Goal: Task Accomplishment & Management: Complete application form

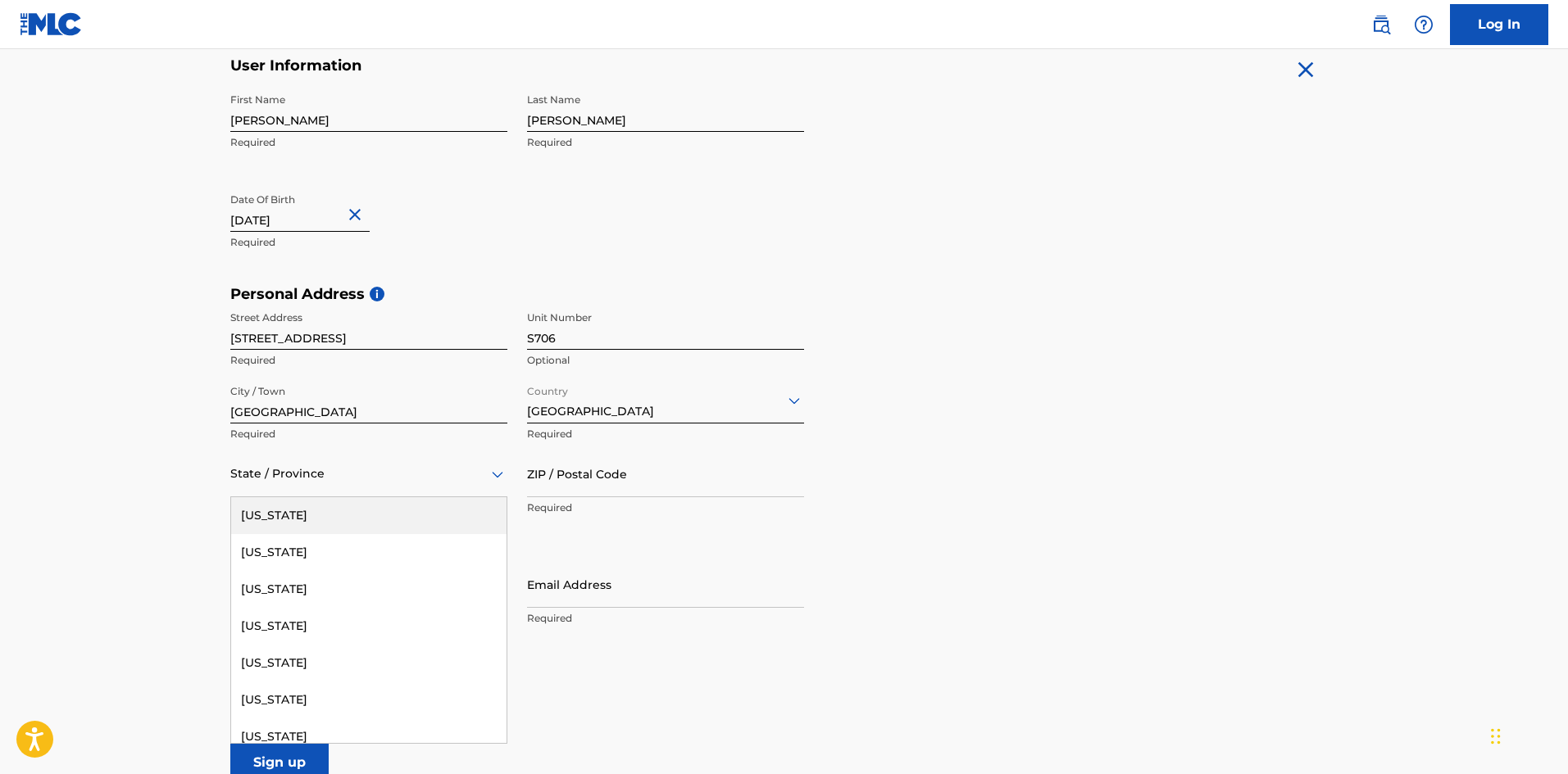
click at [495, 481] on icon at bounding box center [497, 475] width 20 height 20
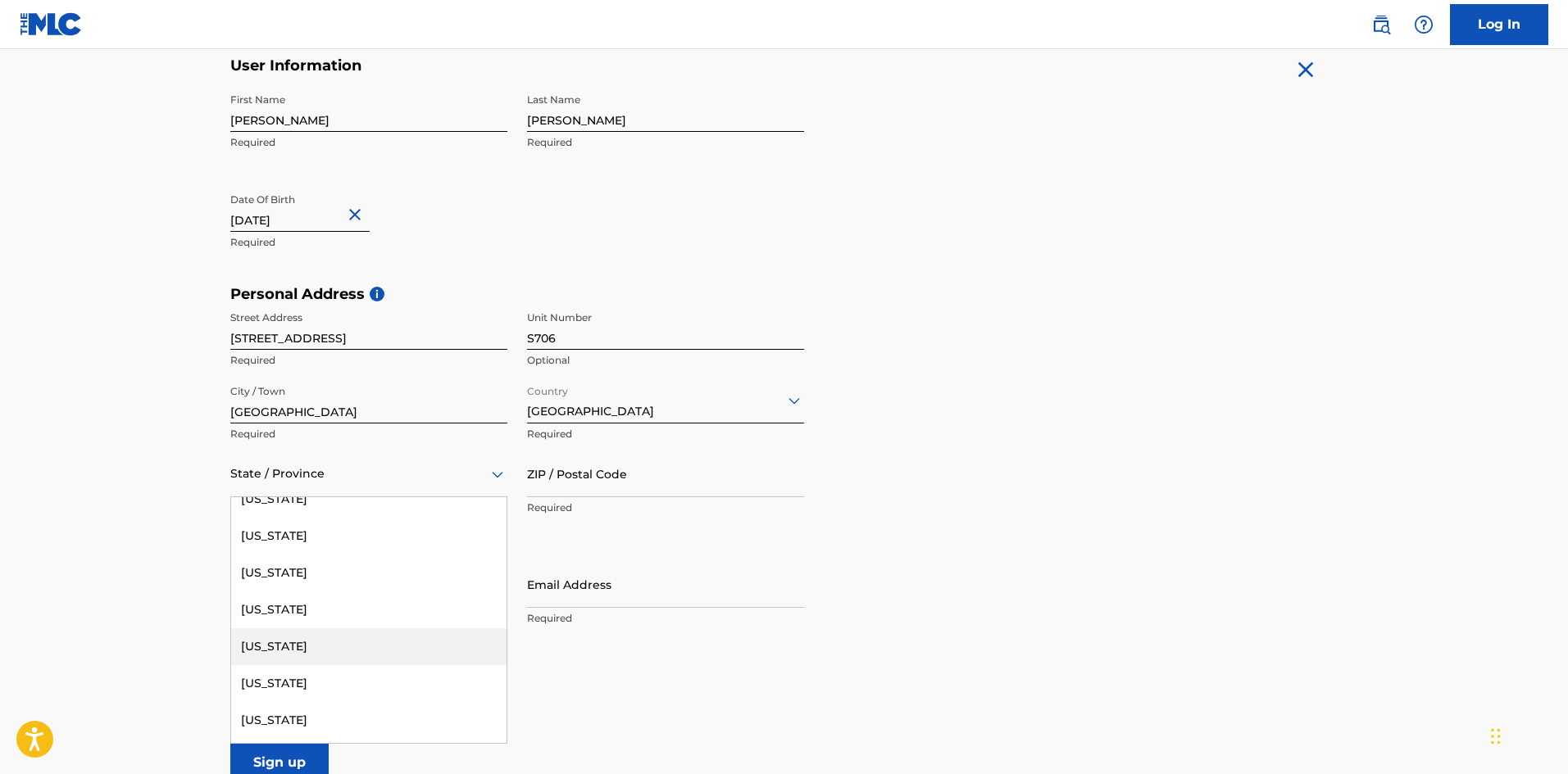
scroll to position [1065, 0]
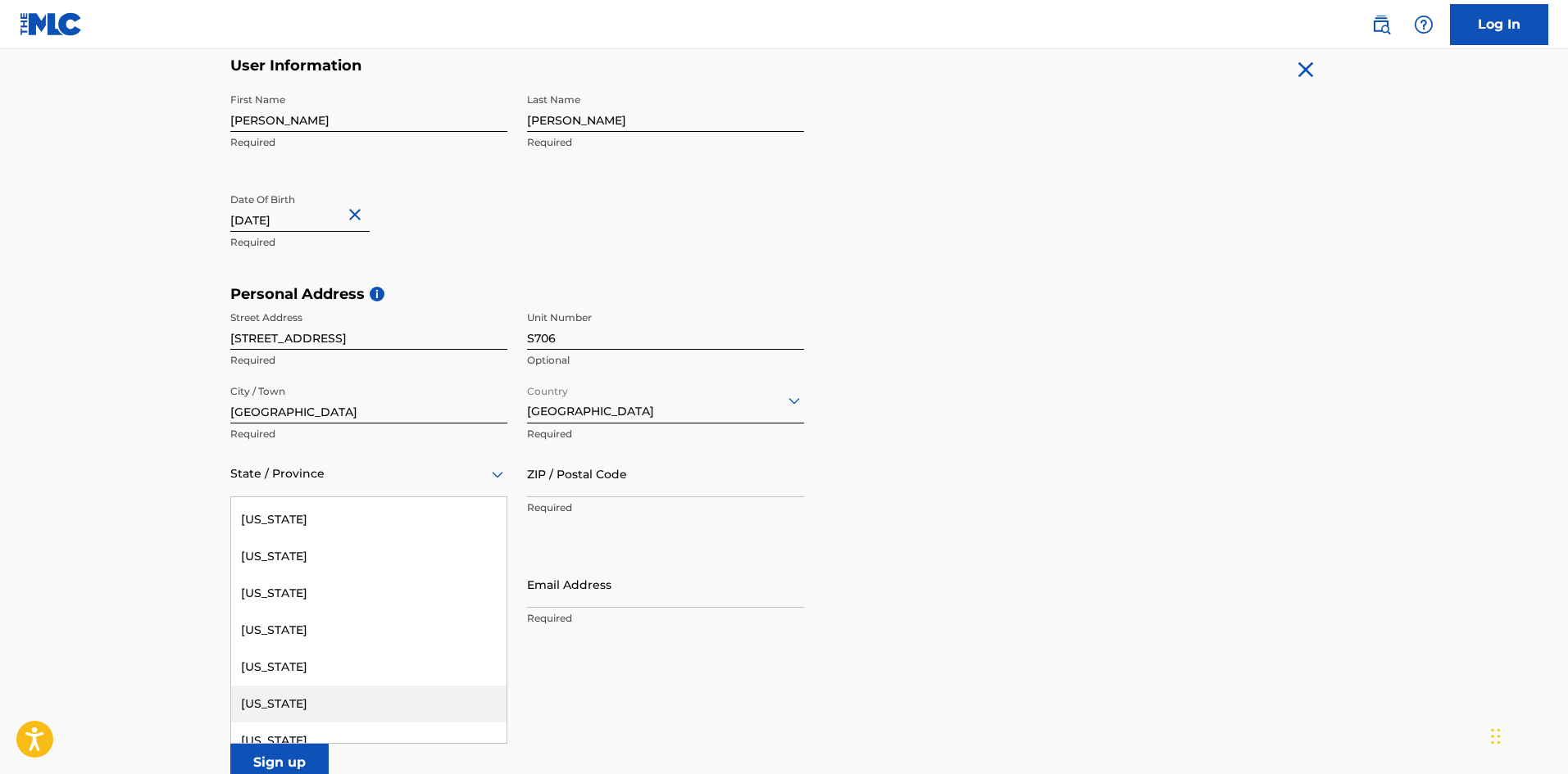
click at [272, 711] on div "[US_STATE]" at bounding box center [368, 705] width 275 height 37
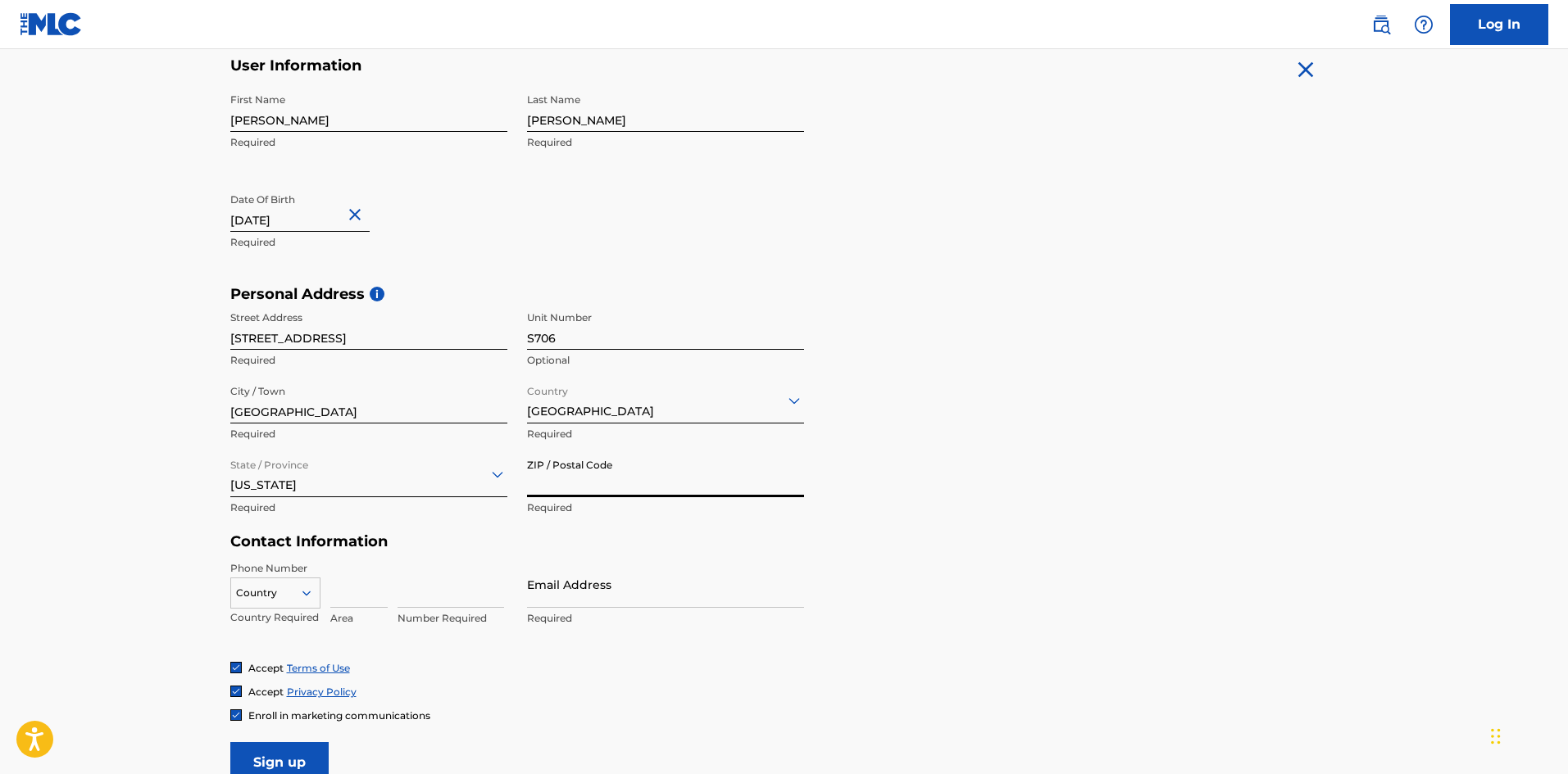
click at [599, 479] on input "ZIP / Postal Code" at bounding box center [665, 474] width 277 height 47
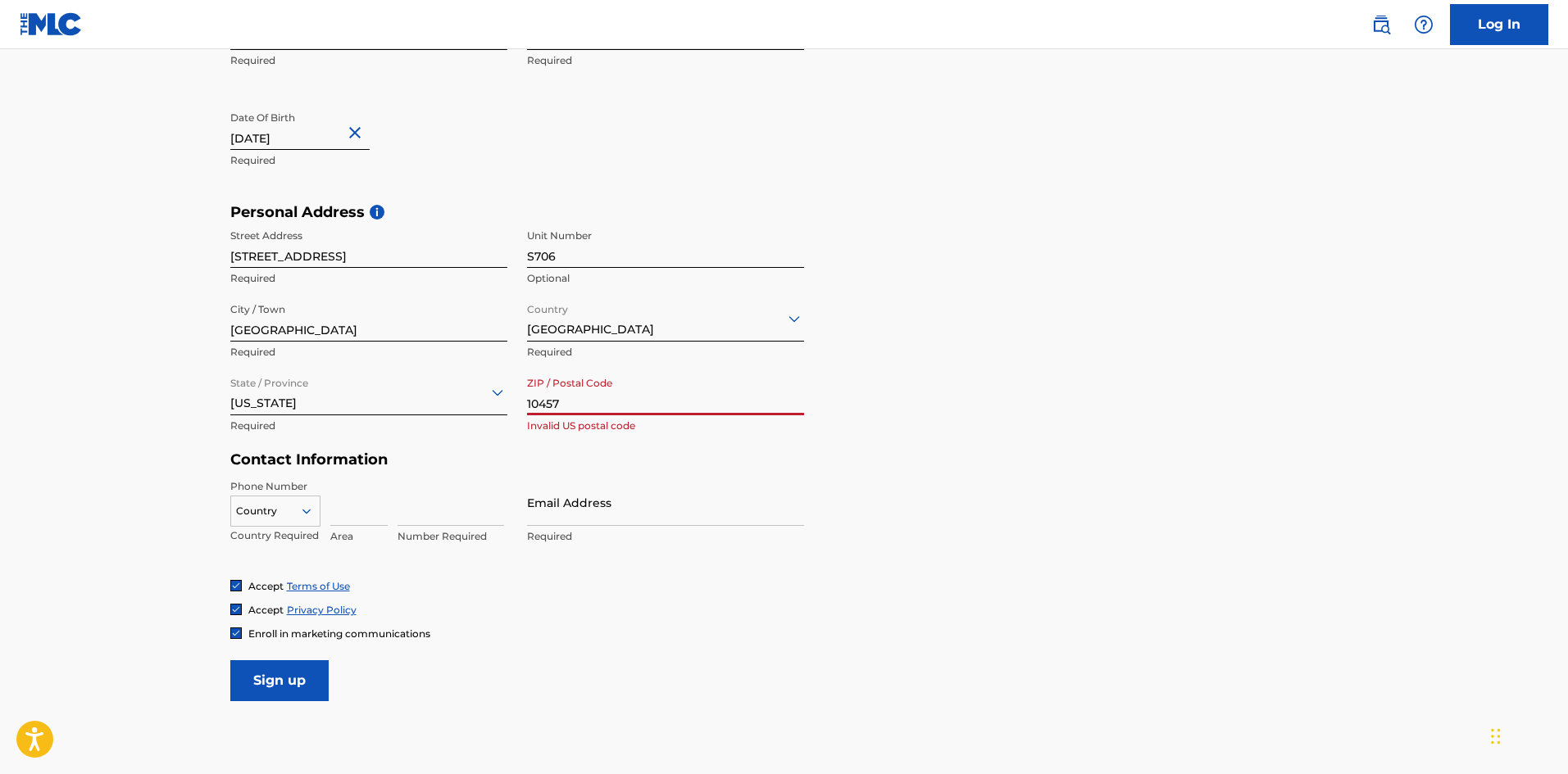
type input "10457"
click at [669, 649] on form "User Information First Name Danny Required Last Name Cruz Required Date Of Birt…" at bounding box center [784, 338] width 1108 height 727
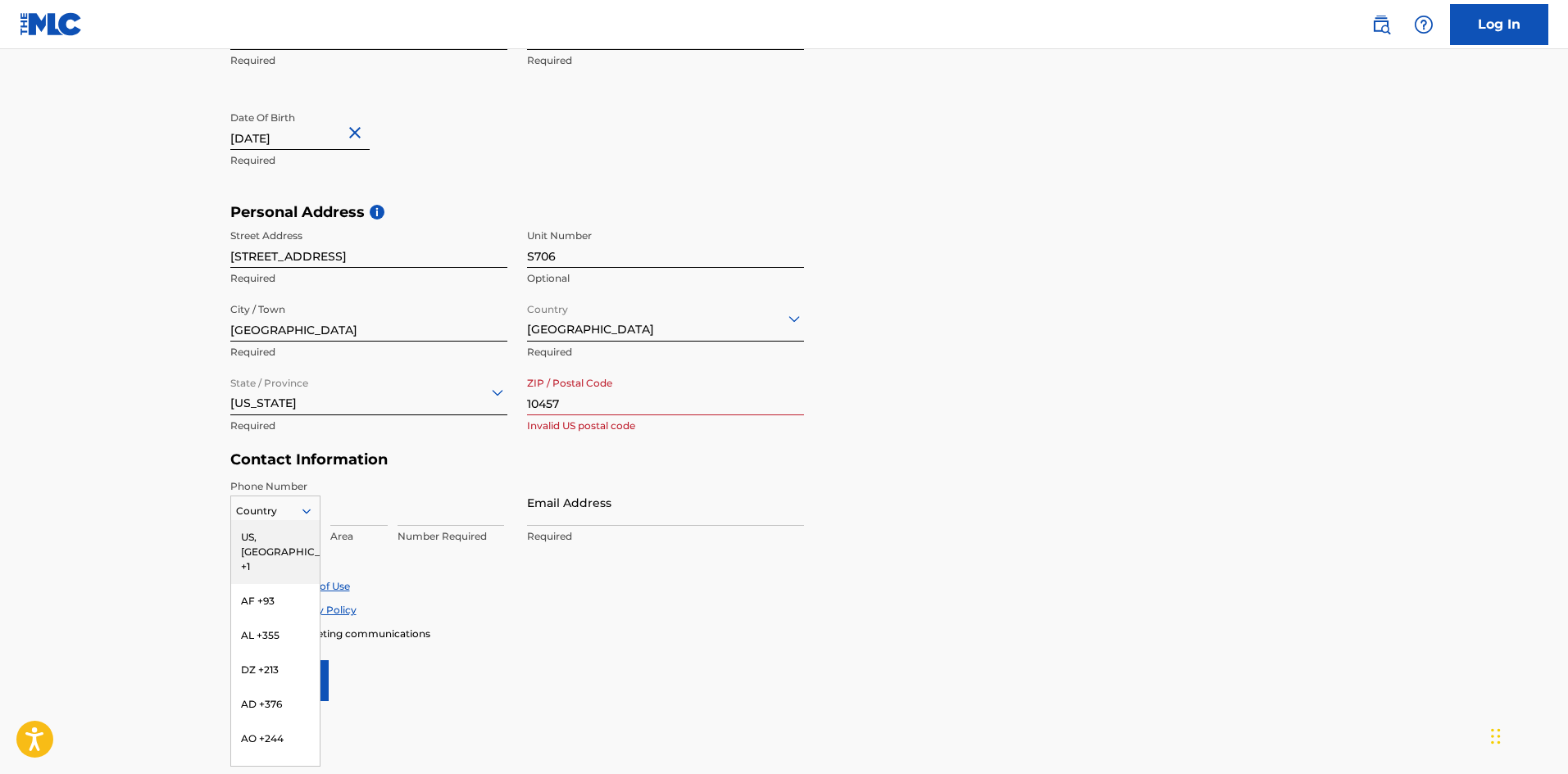
click at [311, 511] on icon at bounding box center [306, 511] width 15 height 15
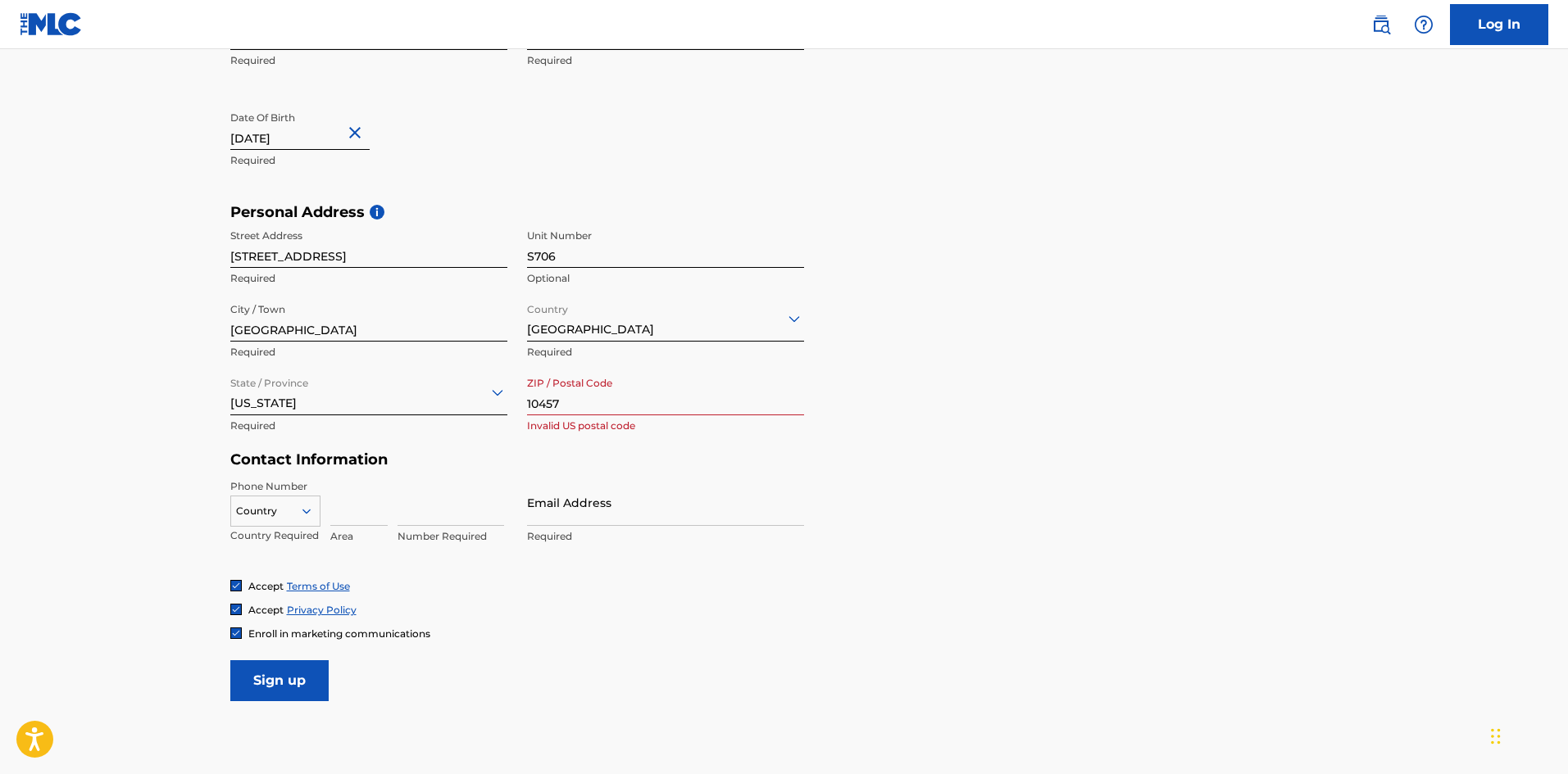
click at [398, 717] on main "The MLC uses identity verification before a user is registered to comply with K…" at bounding box center [784, 216] width 1568 height 1154
click at [357, 517] on input at bounding box center [358, 503] width 58 height 47
type input "4"
click at [500, 641] on form "User Information First Name Danny Required Last Name Cruz Required Date Of Birt…" at bounding box center [784, 338] width 1108 height 727
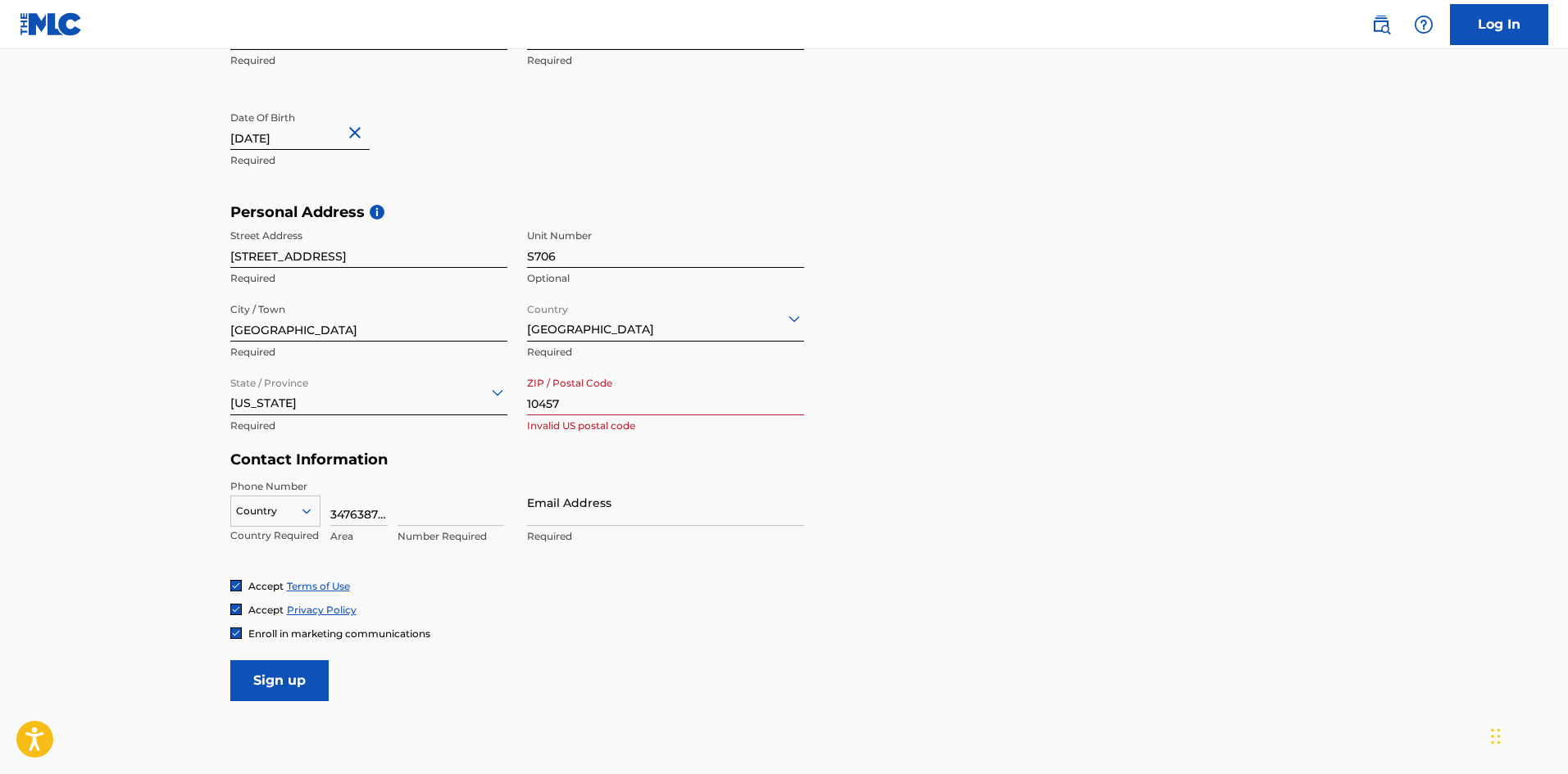
drag, startPoint x: 387, startPoint y: 516, endPoint x: 265, endPoint y: 514, distance: 122.0
click at [265, 514] on div "Country Country Required 3476387574 Area Number Required" at bounding box center [368, 516] width 277 height 73
type input "74"
drag, startPoint x: 365, startPoint y: 514, endPoint x: 327, endPoint y: 524, distance: 39.3
click at [327, 524] on div "Country Country Required 74 Area Number Required" at bounding box center [368, 516] width 277 height 73
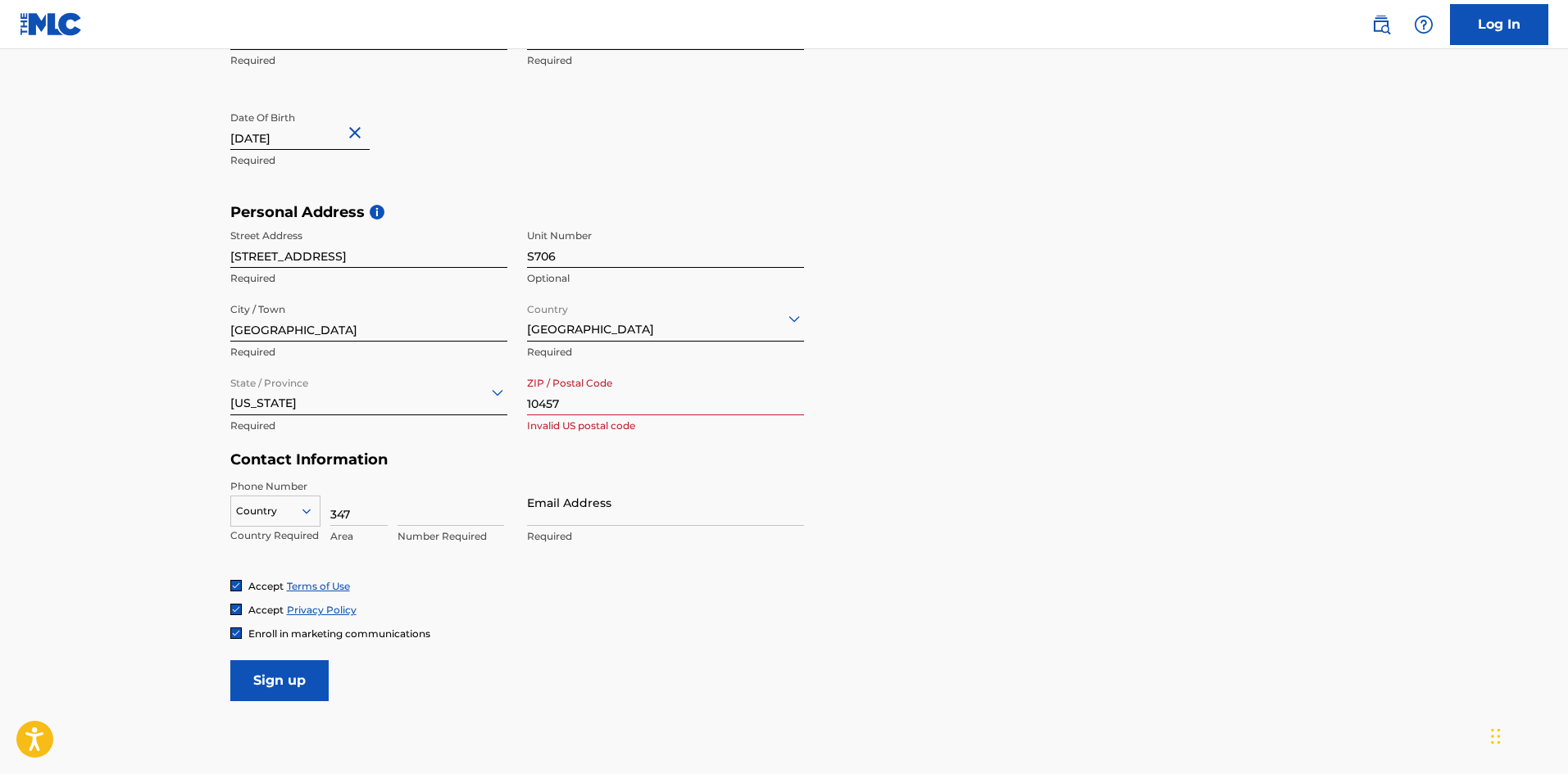
type input "347"
click at [423, 513] on input at bounding box center [450, 503] width 107 height 47
type input "6387574"
click at [577, 510] on input "Email Address" at bounding box center [665, 503] width 277 height 47
type input "[EMAIL_ADDRESS][DOMAIN_NAME]"
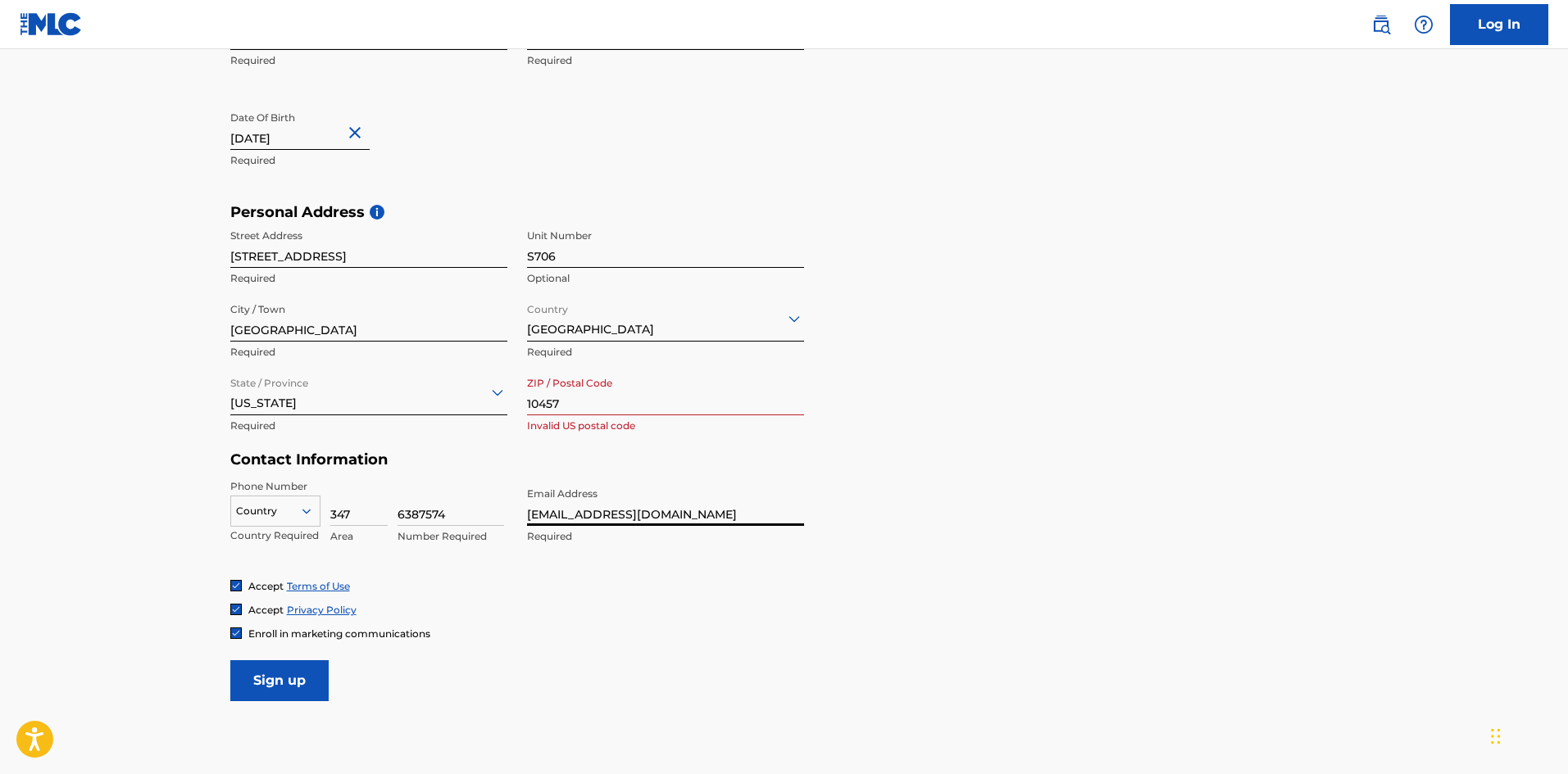
click at [306, 515] on icon at bounding box center [306, 511] width 15 height 15
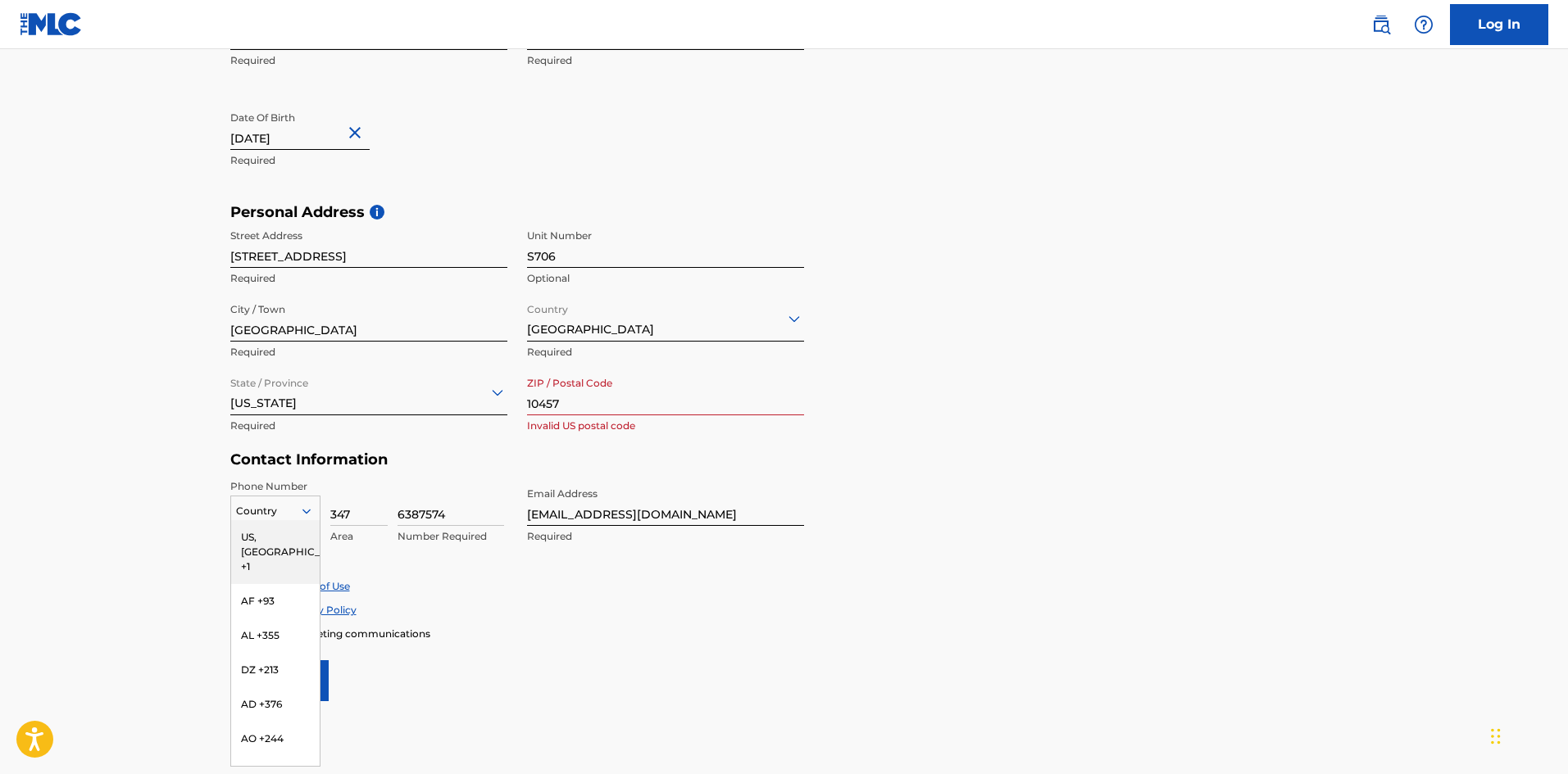
click at [294, 541] on div "US, [GEOGRAPHIC_DATA] +1" at bounding box center [275, 552] width 88 height 64
click at [307, 512] on icon at bounding box center [305, 511] width 8 height 5
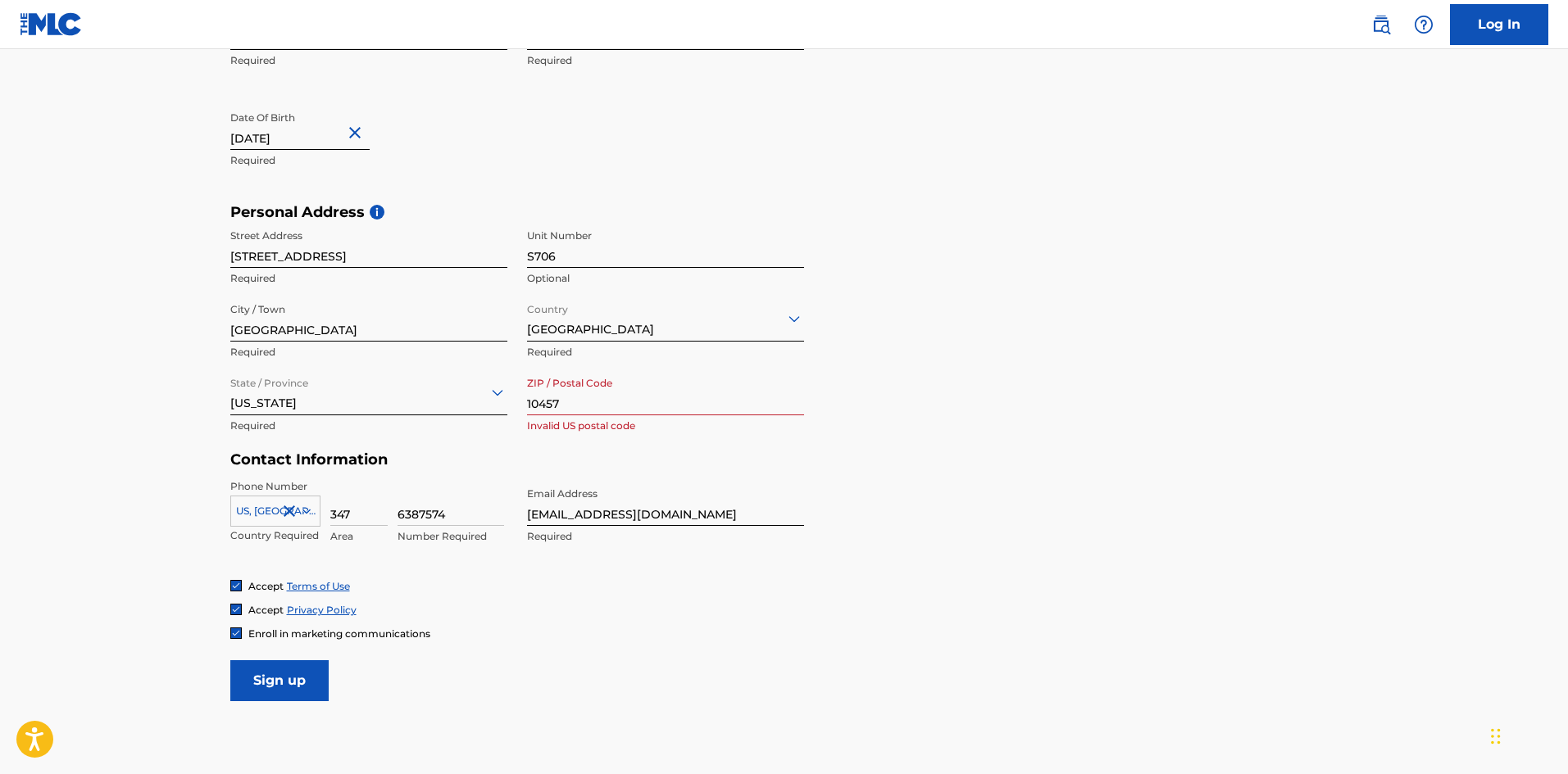
click at [307, 512] on icon at bounding box center [305, 511] width 8 height 5
click at [304, 684] on input "Sign up" at bounding box center [279, 681] width 98 height 41
type input "1"
click at [264, 689] on input "Sign up" at bounding box center [279, 681] width 98 height 41
click at [318, 682] on input "Sign up" at bounding box center [279, 681] width 98 height 41
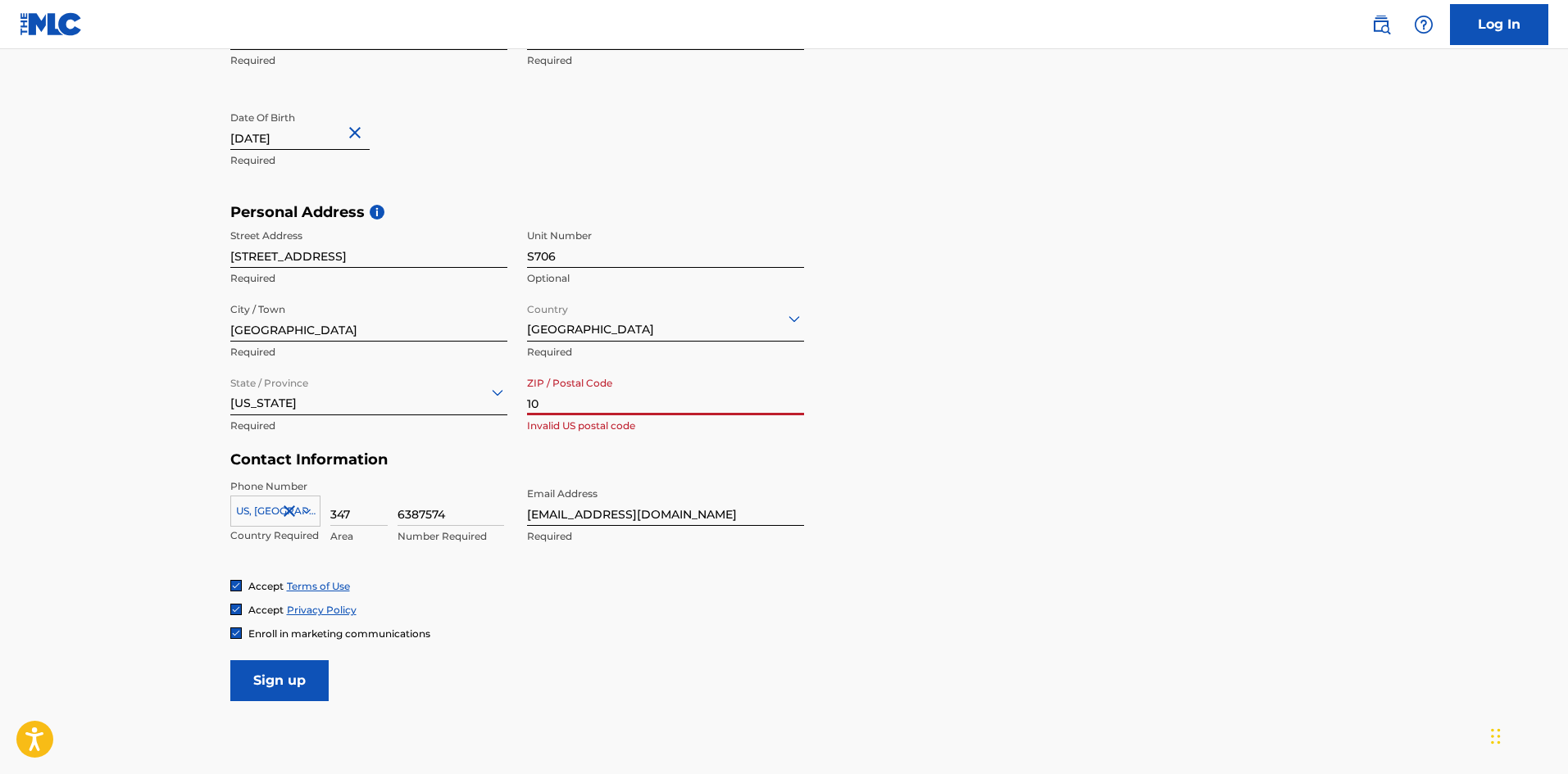
type input "1"
paste input "10457-8122"
type input "10457-8122"
click at [314, 669] on input "Sign up" at bounding box center [279, 681] width 98 height 41
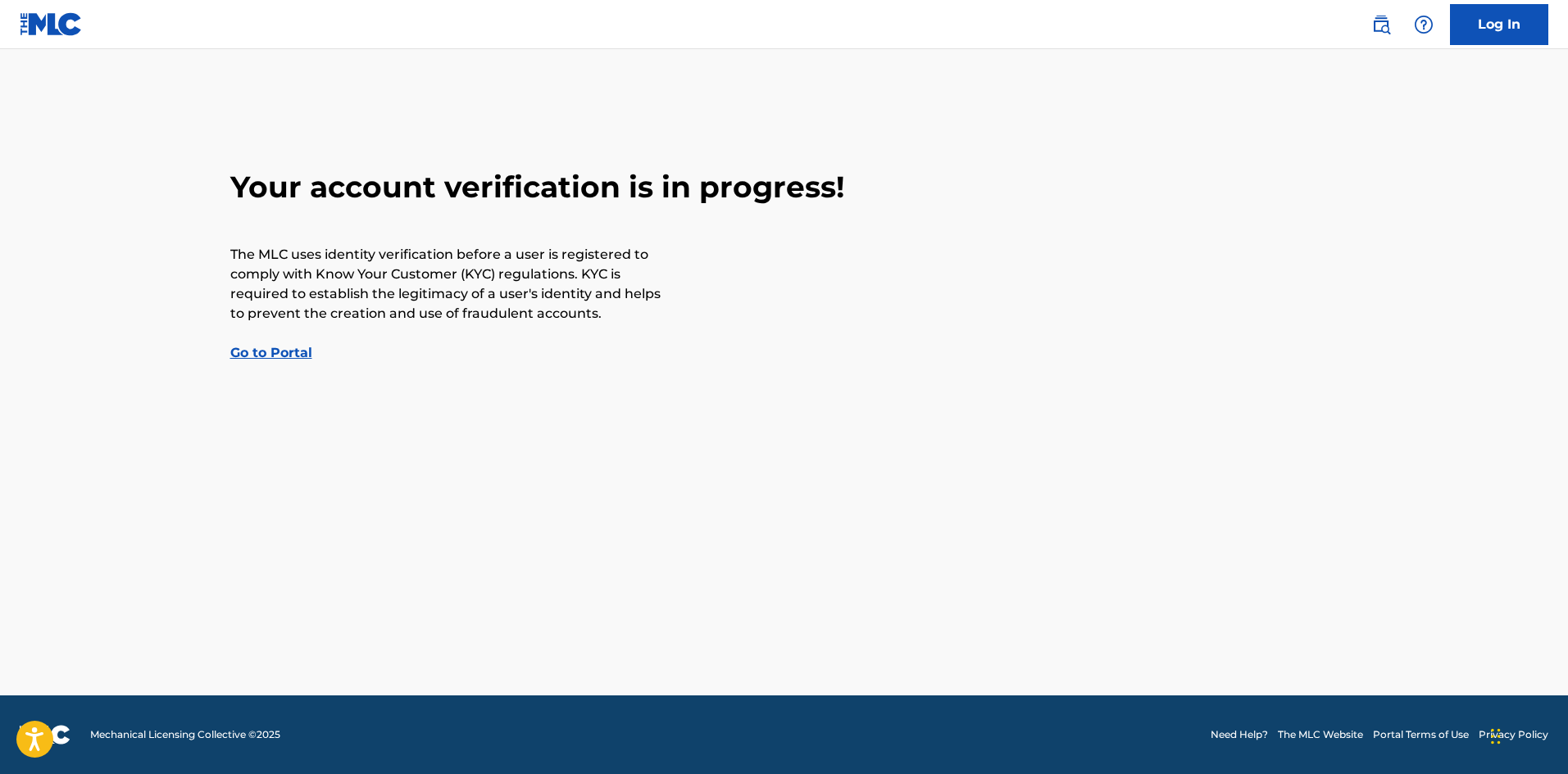
click at [280, 352] on link "Go to Portal" at bounding box center [271, 352] width 82 height 16
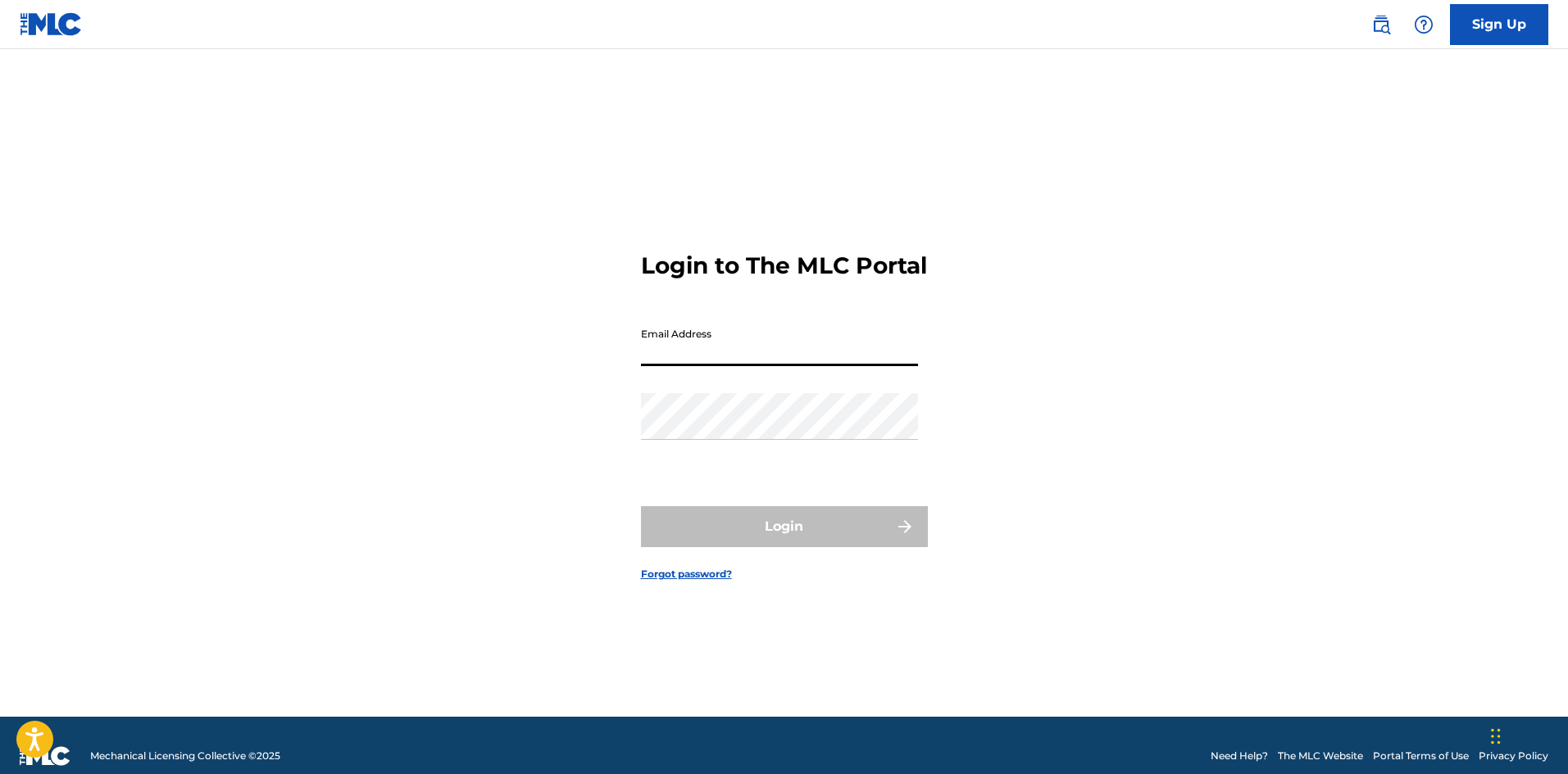
click at [705, 366] on input "Email Address" at bounding box center [779, 343] width 277 height 47
type input "[EMAIL_ADDRESS][DOMAIN_NAME]"
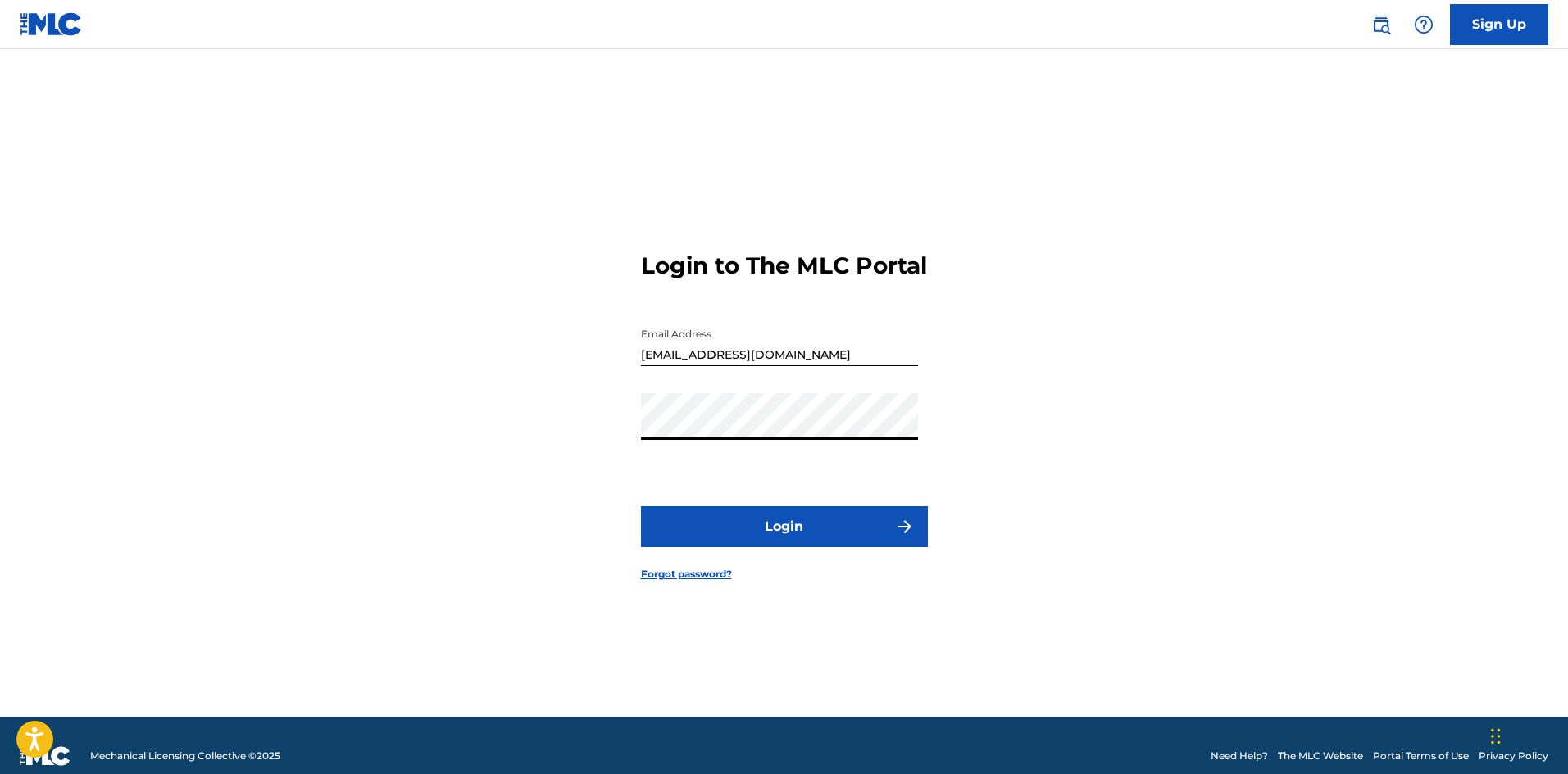
click at [780, 541] on button "Login" at bounding box center [784, 526] width 287 height 41
click at [627, 450] on div "Login to The MLC Portal Email Address [EMAIL_ADDRESS][DOMAIN_NAME] Password Log…" at bounding box center [784, 403] width 1147 height 626
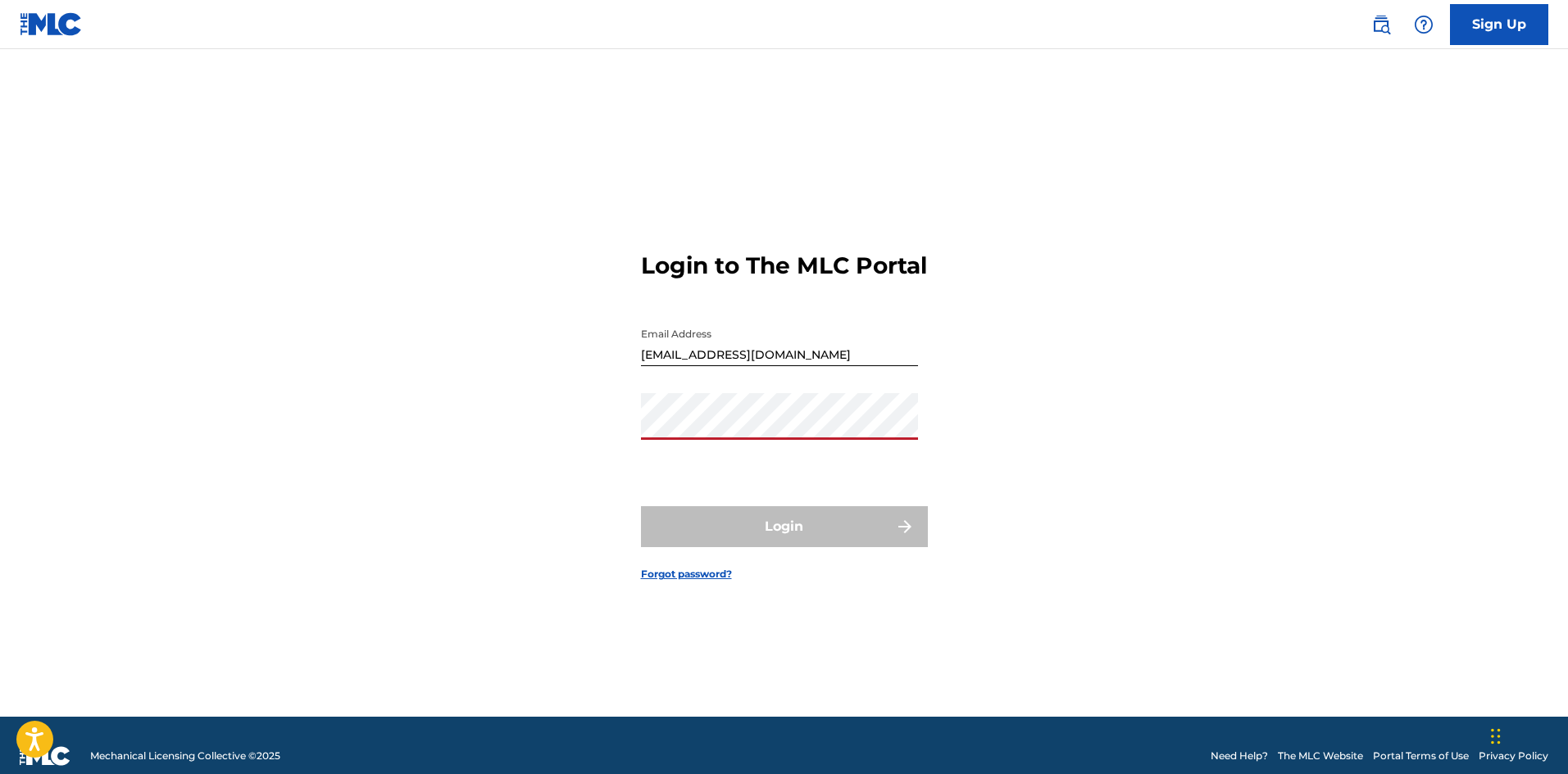
click at [1299, 387] on div "Login to The MLC Portal Email Address [EMAIL_ADDRESS][DOMAIN_NAME] Password Log…" at bounding box center [784, 403] width 1147 height 626
click at [1485, 26] on link "Sign Up" at bounding box center [1499, 24] width 98 height 41
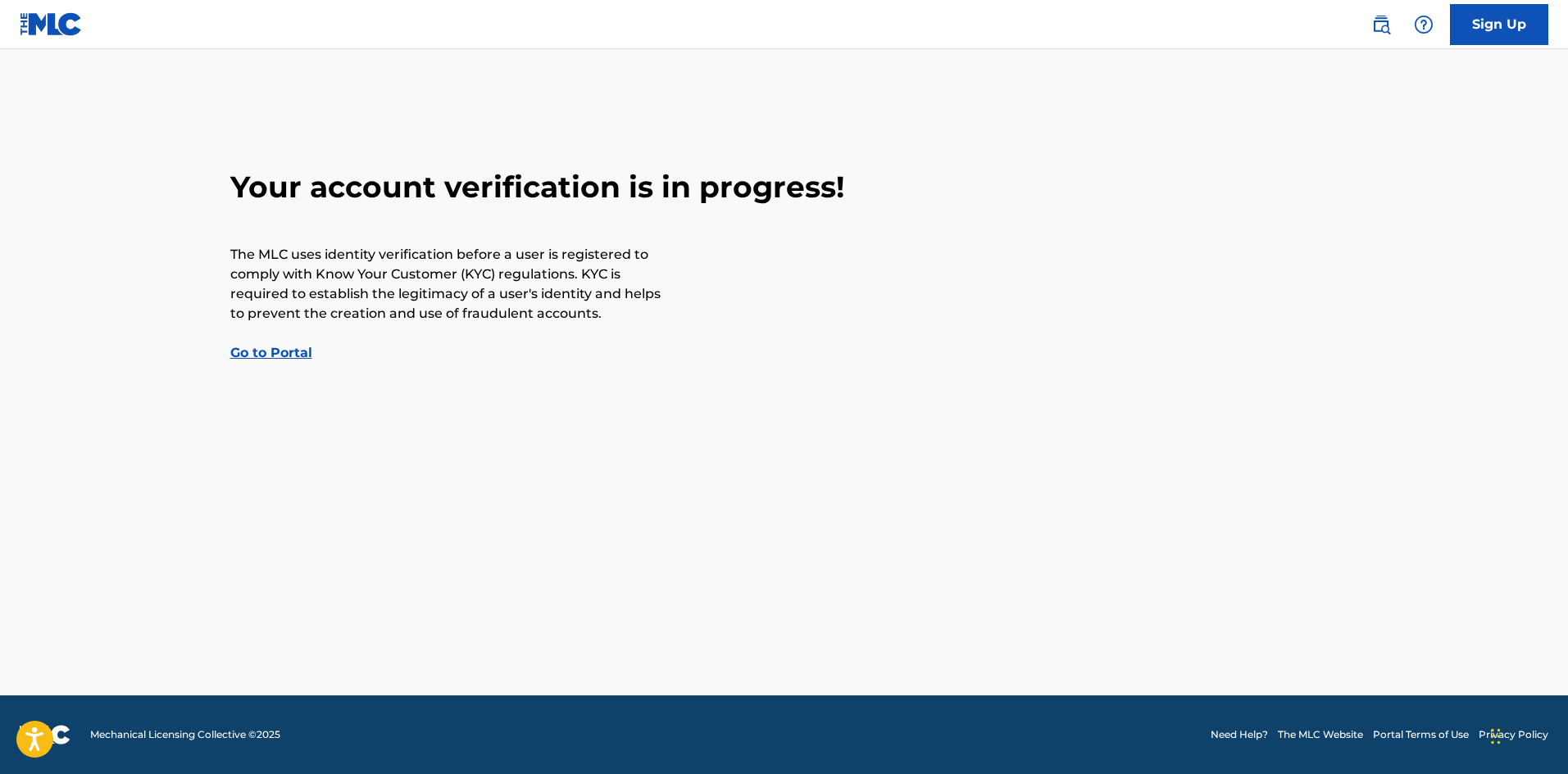
click at [1514, 23] on link "Sign Up" at bounding box center [1499, 24] width 98 height 41
click at [286, 353] on link "Go to Portal" at bounding box center [271, 352] width 82 height 16
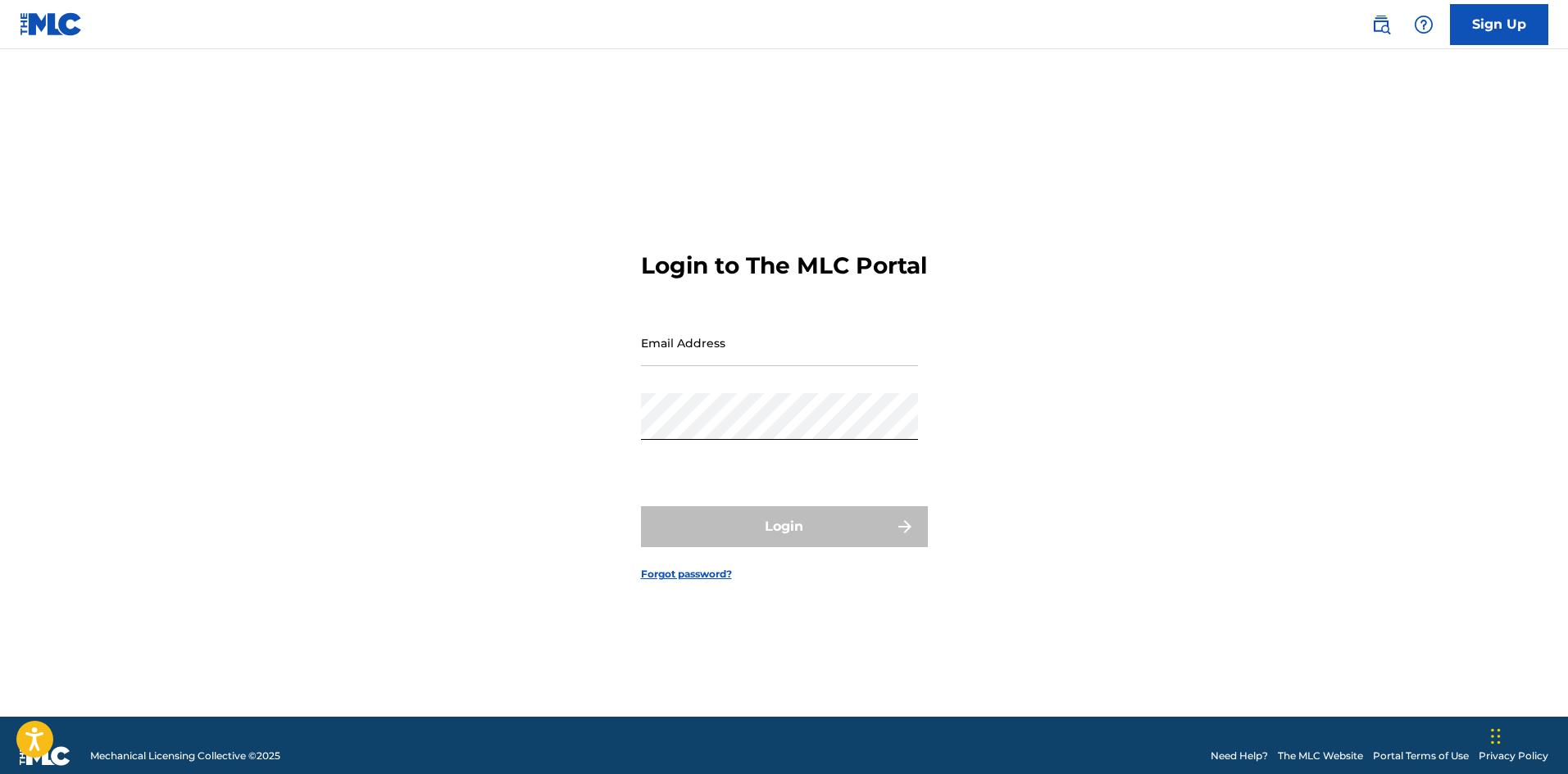
click at [903, 538] on div "Login" at bounding box center [784, 526] width 287 height 41
click at [688, 366] on input "Email Address" at bounding box center [779, 343] width 277 height 47
type input "[EMAIL_ADDRESS][DOMAIN_NAME]"
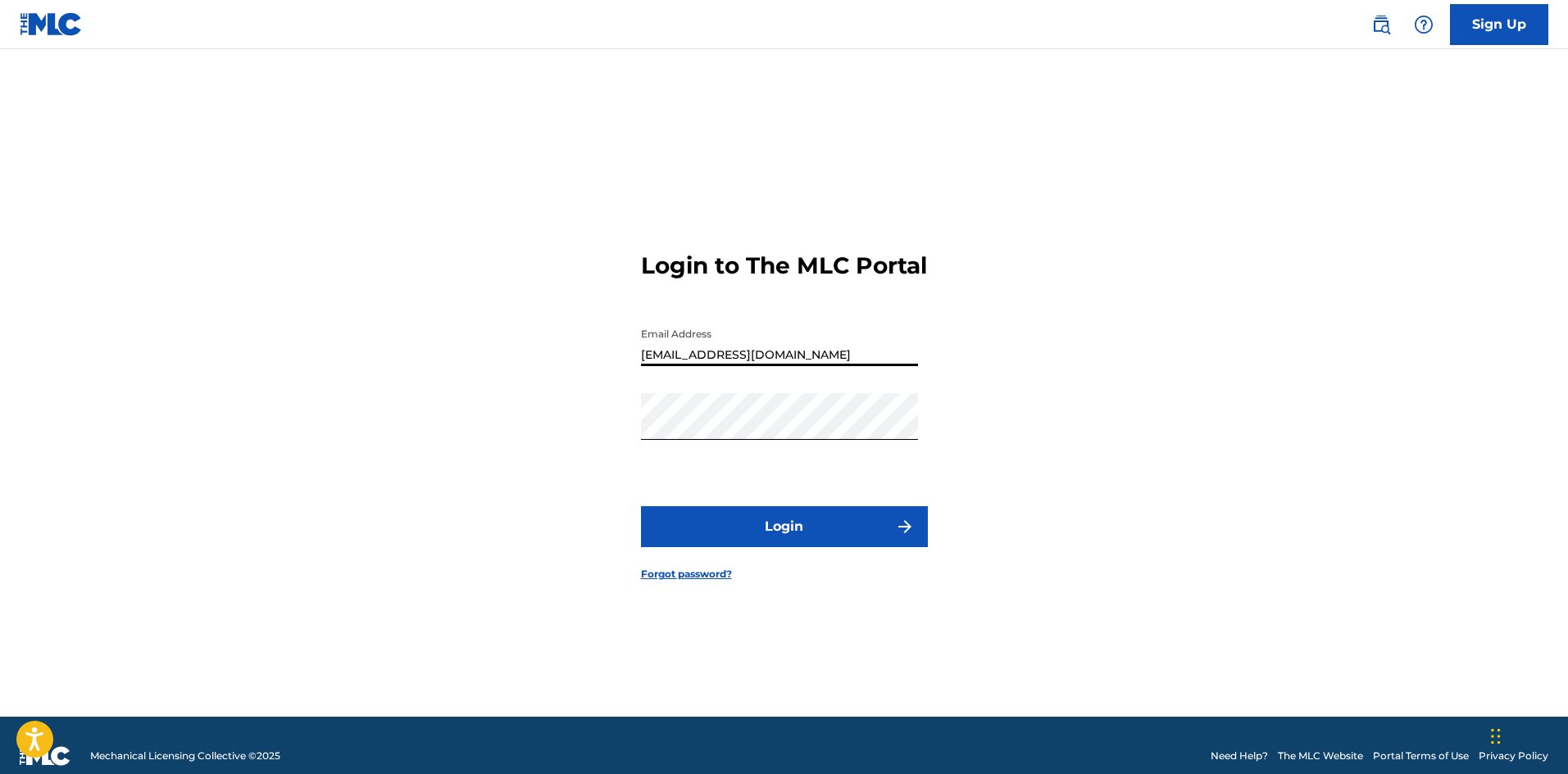
click at [797, 546] on button "Login" at bounding box center [784, 526] width 287 height 41
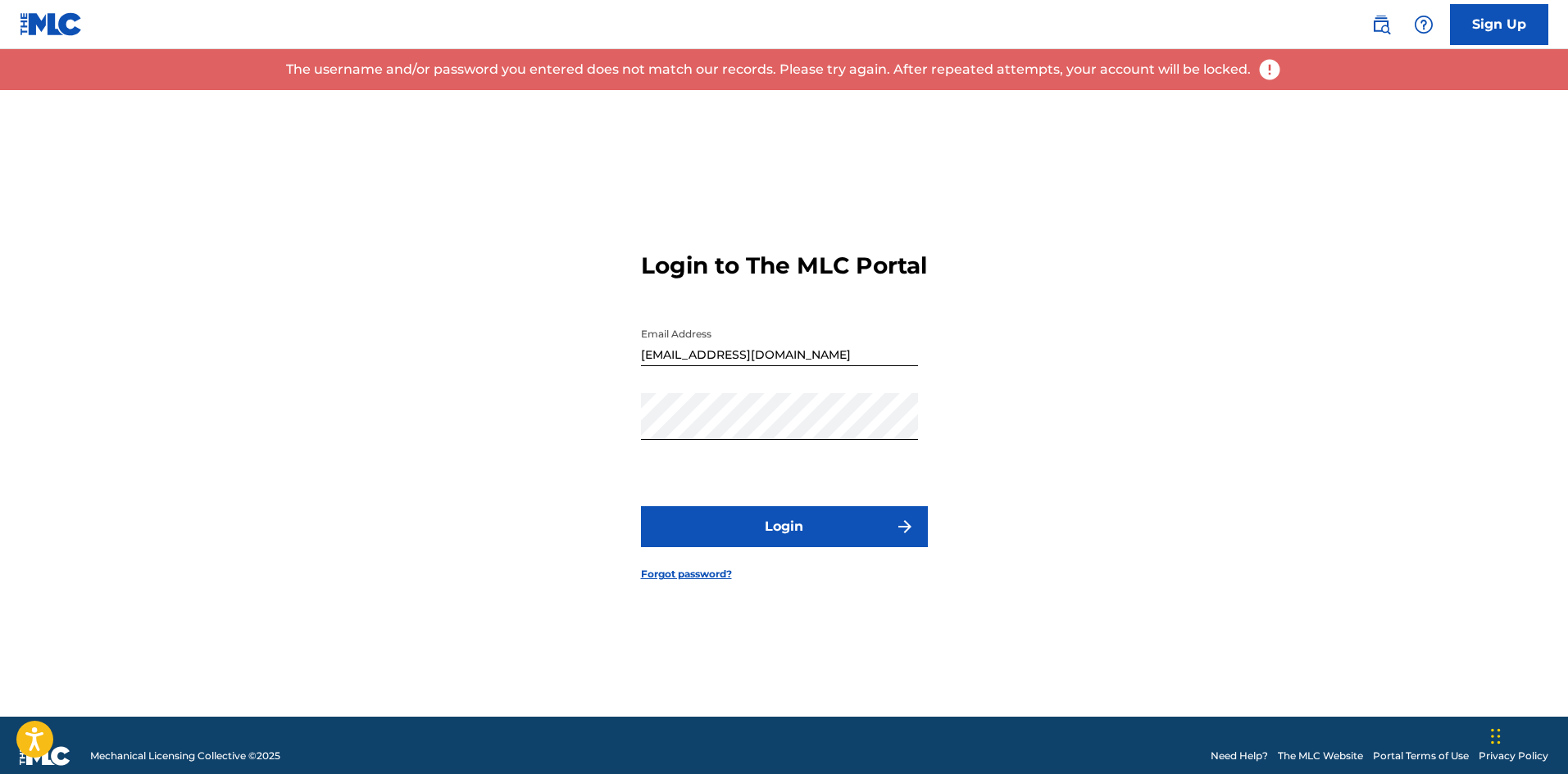
click at [1237, 757] on link "Need Help?" at bounding box center [1239, 755] width 58 height 15
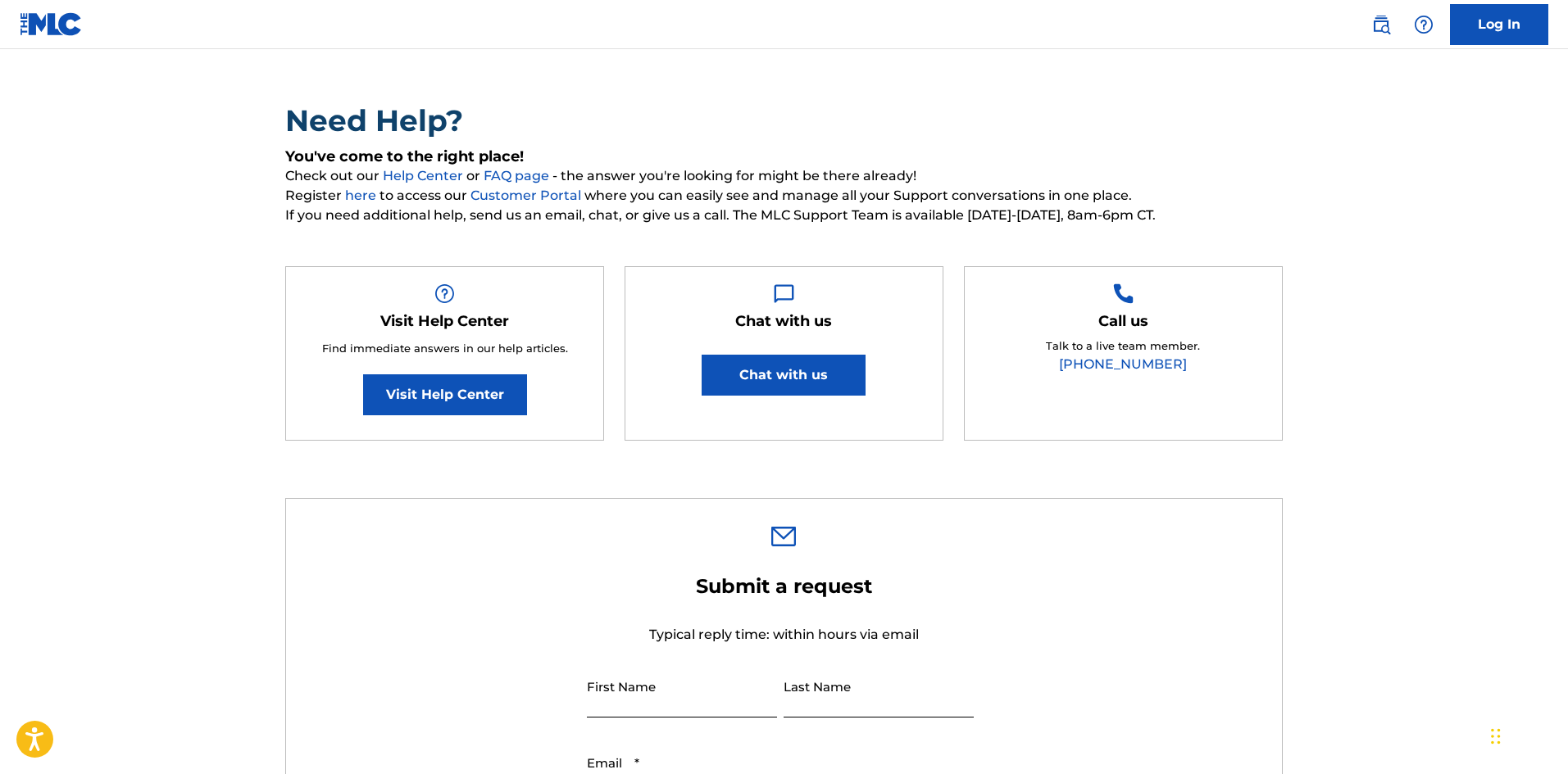
scroll to position [82, 0]
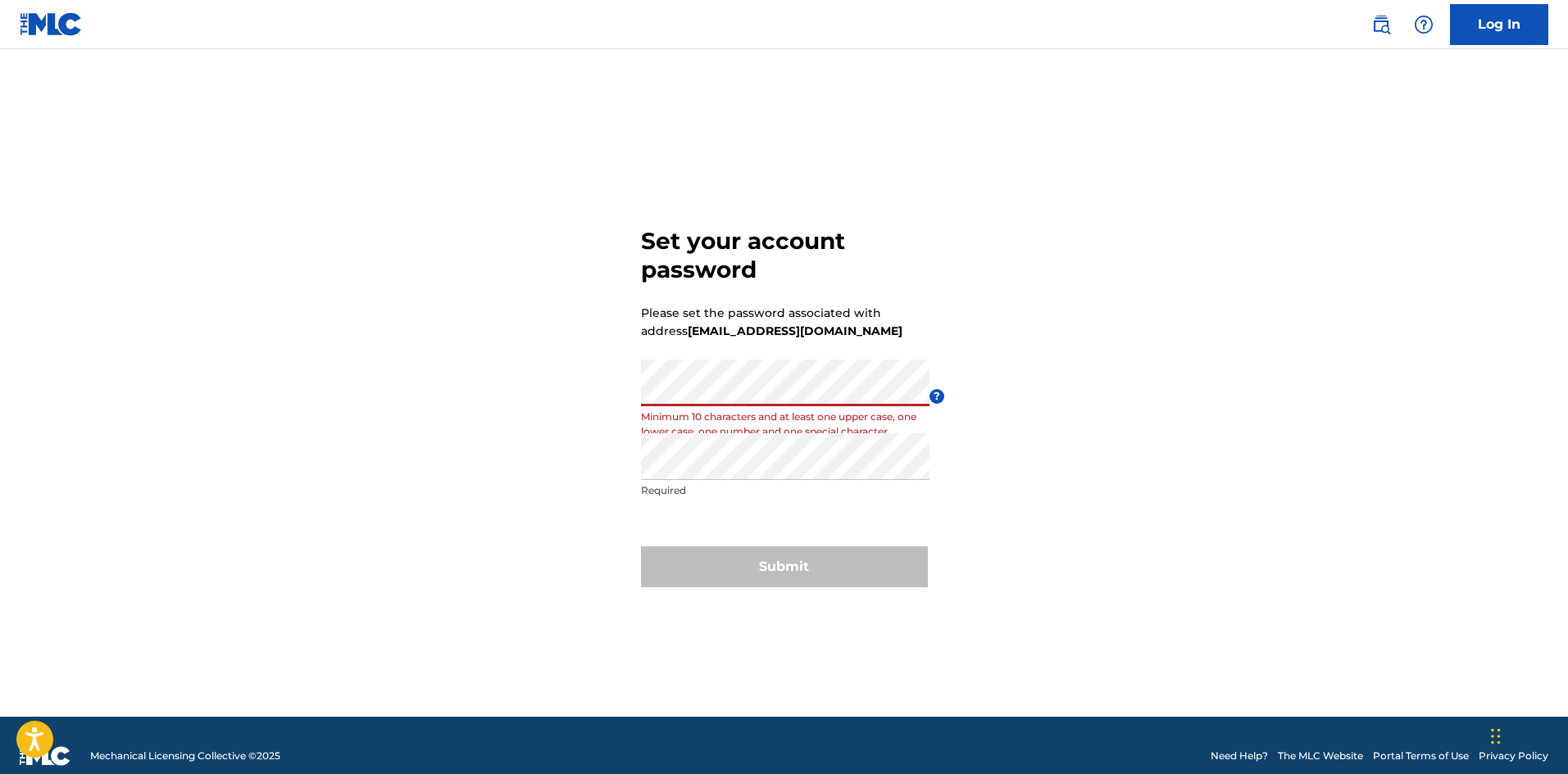
click at [1076, 448] on div "Set your account password Please set the password associated with address [EMAI…" at bounding box center [784, 403] width 1147 height 626
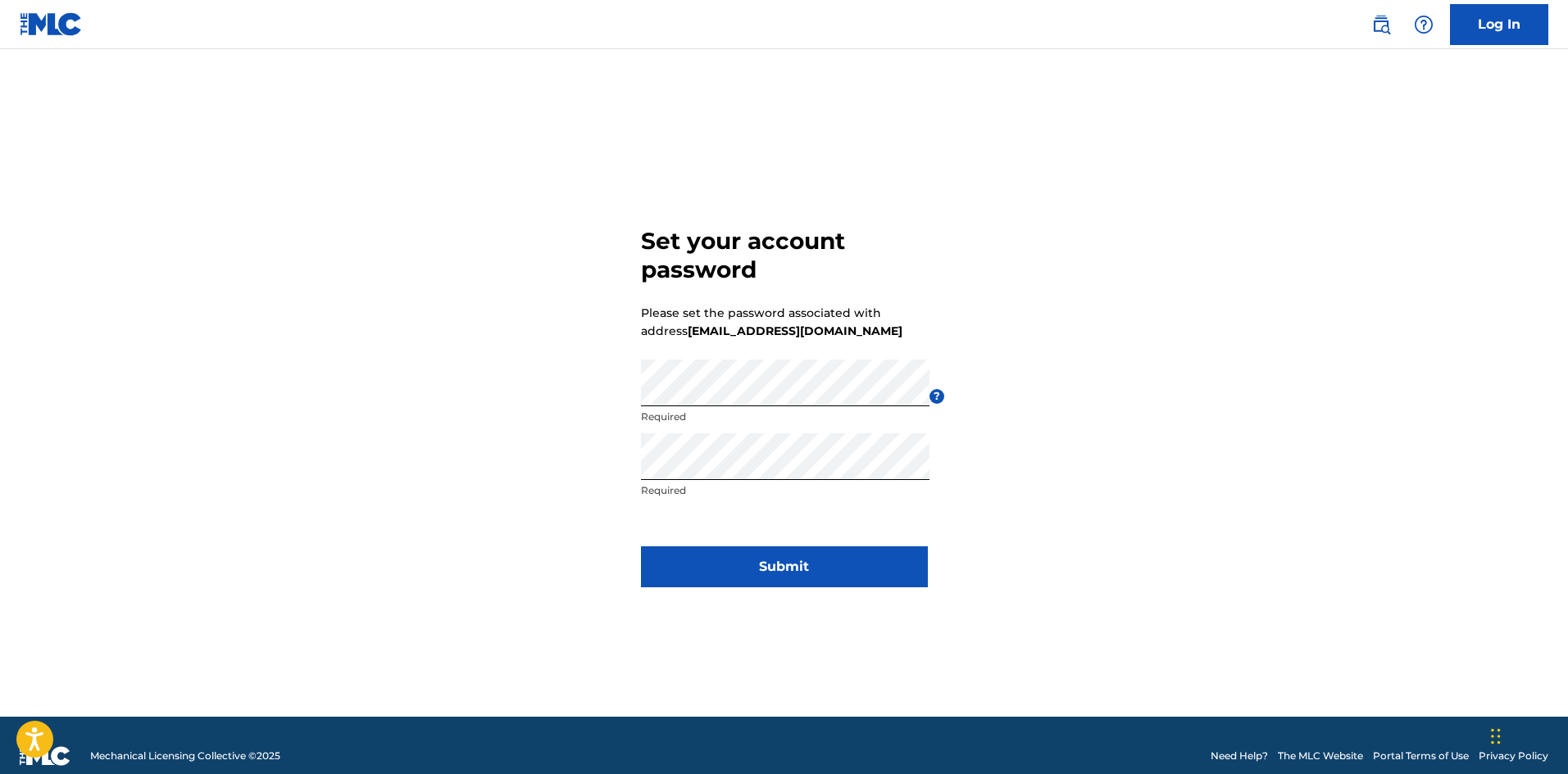
click at [792, 567] on button "Submit" at bounding box center [784, 567] width 287 height 41
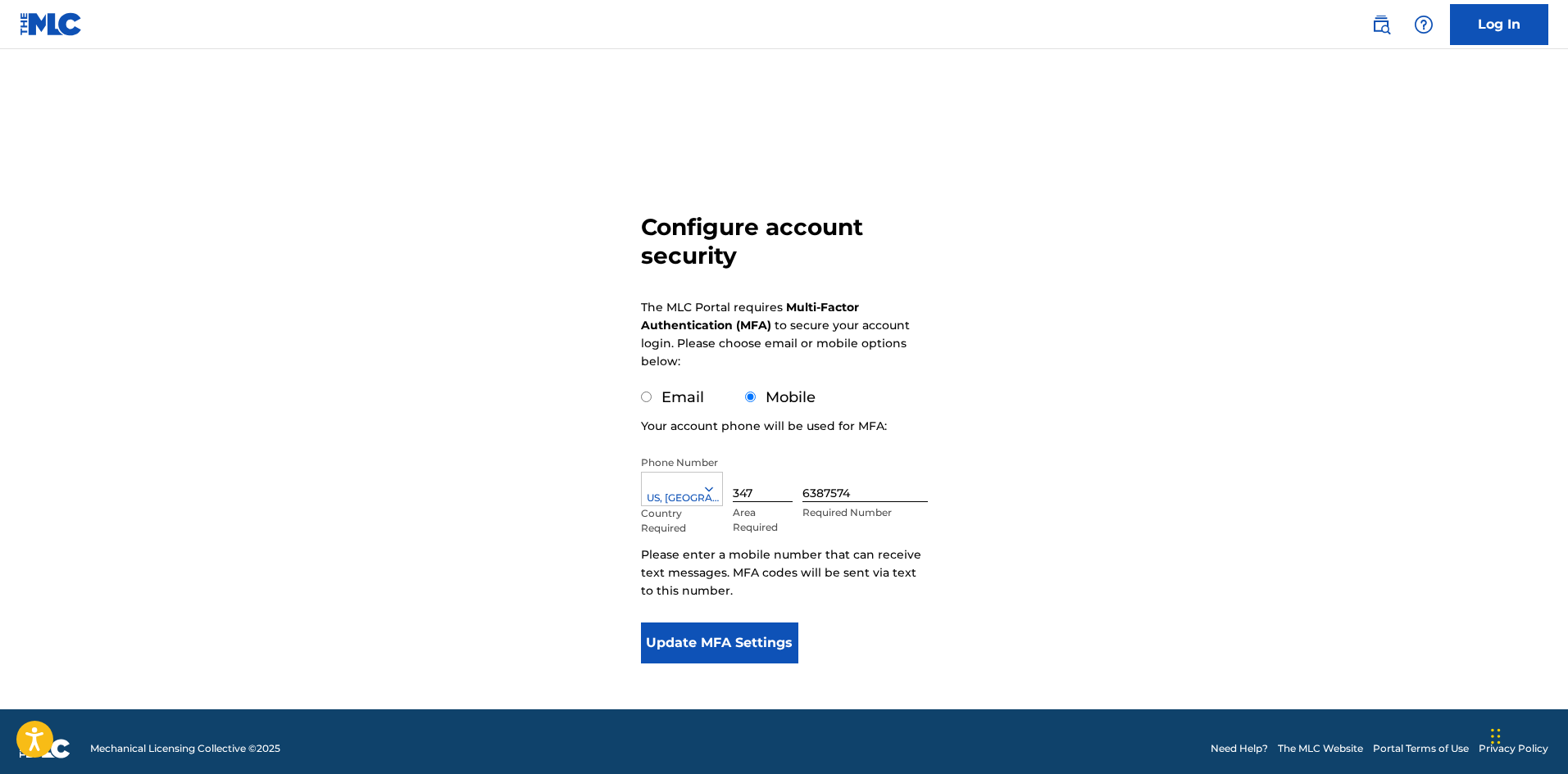
scroll to position [14, 0]
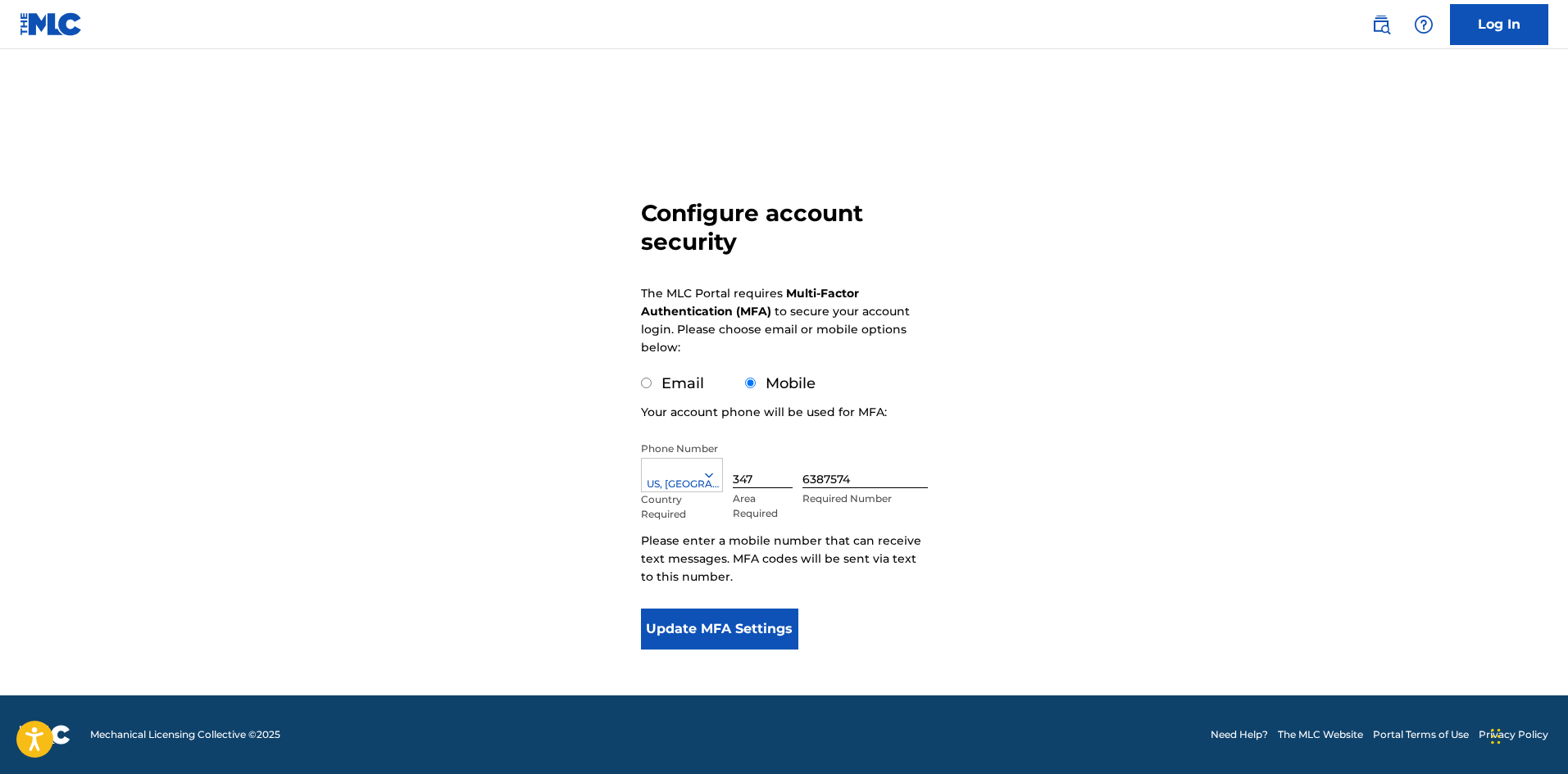
click at [1273, 513] on div "Configure account security The MLC Portal requires Multi-Factor Authentication …" at bounding box center [784, 386] width 1147 height 619
click at [716, 645] on button "Update MFA Settings" at bounding box center [720, 629] width 159 height 41
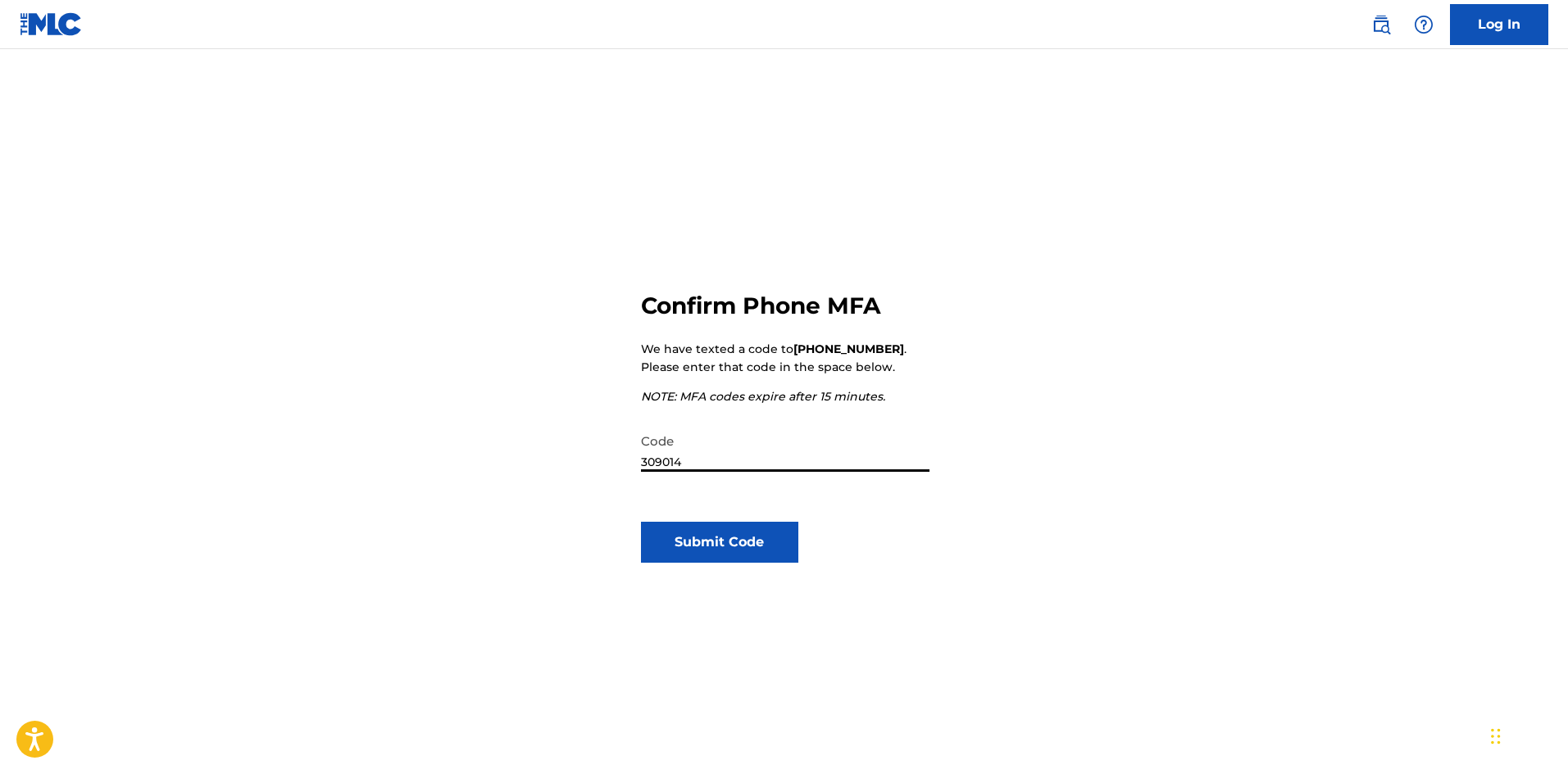
type input "309014"
click at [747, 545] on button "Submit Code" at bounding box center [720, 542] width 159 height 41
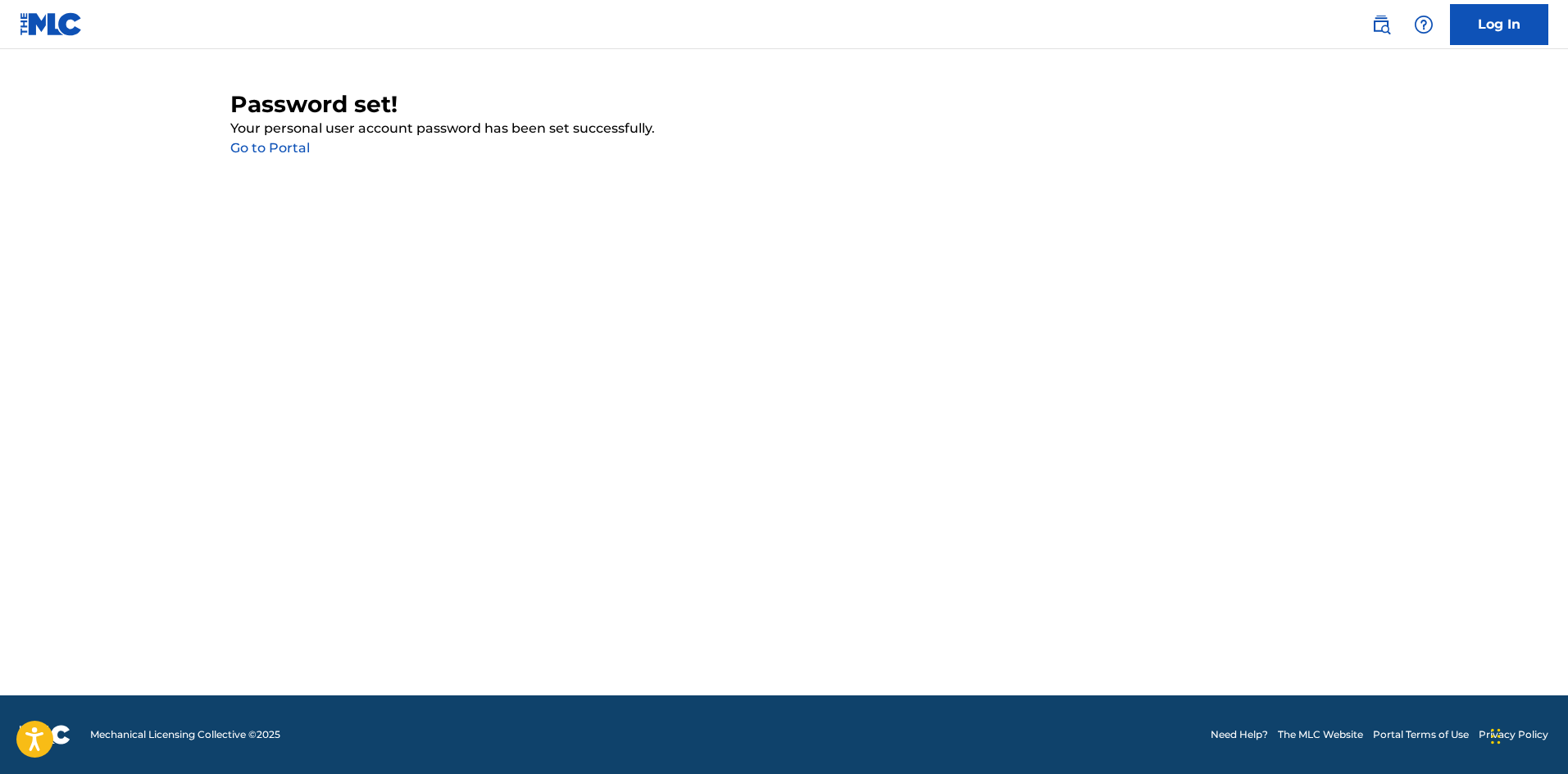
click at [290, 150] on link "Go to Portal" at bounding box center [269, 148] width 79 height 16
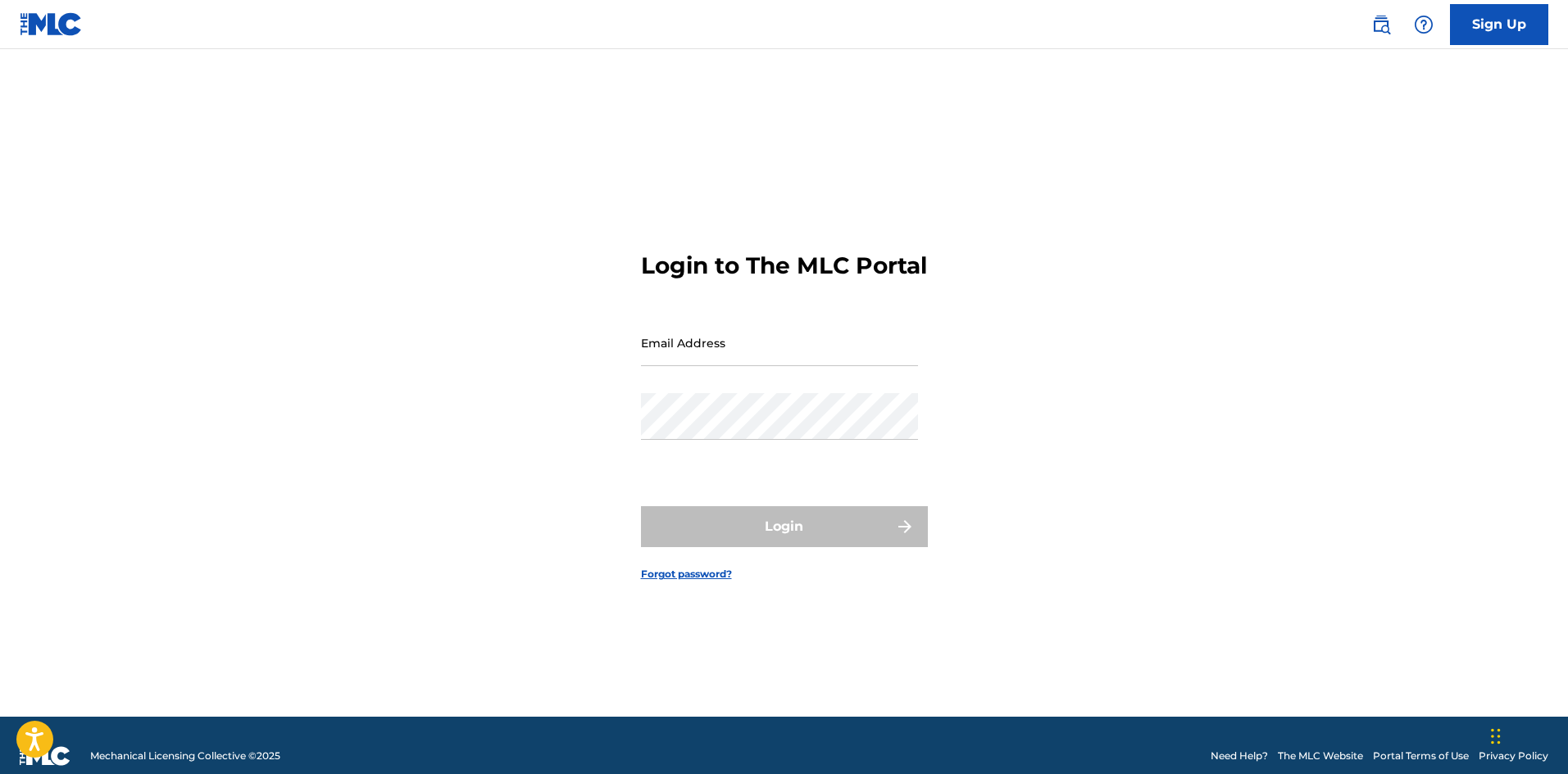
click at [711, 360] on input "Email Address" at bounding box center [779, 343] width 277 height 47
type input "[EMAIL_ADDRESS][DOMAIN_NAME]"
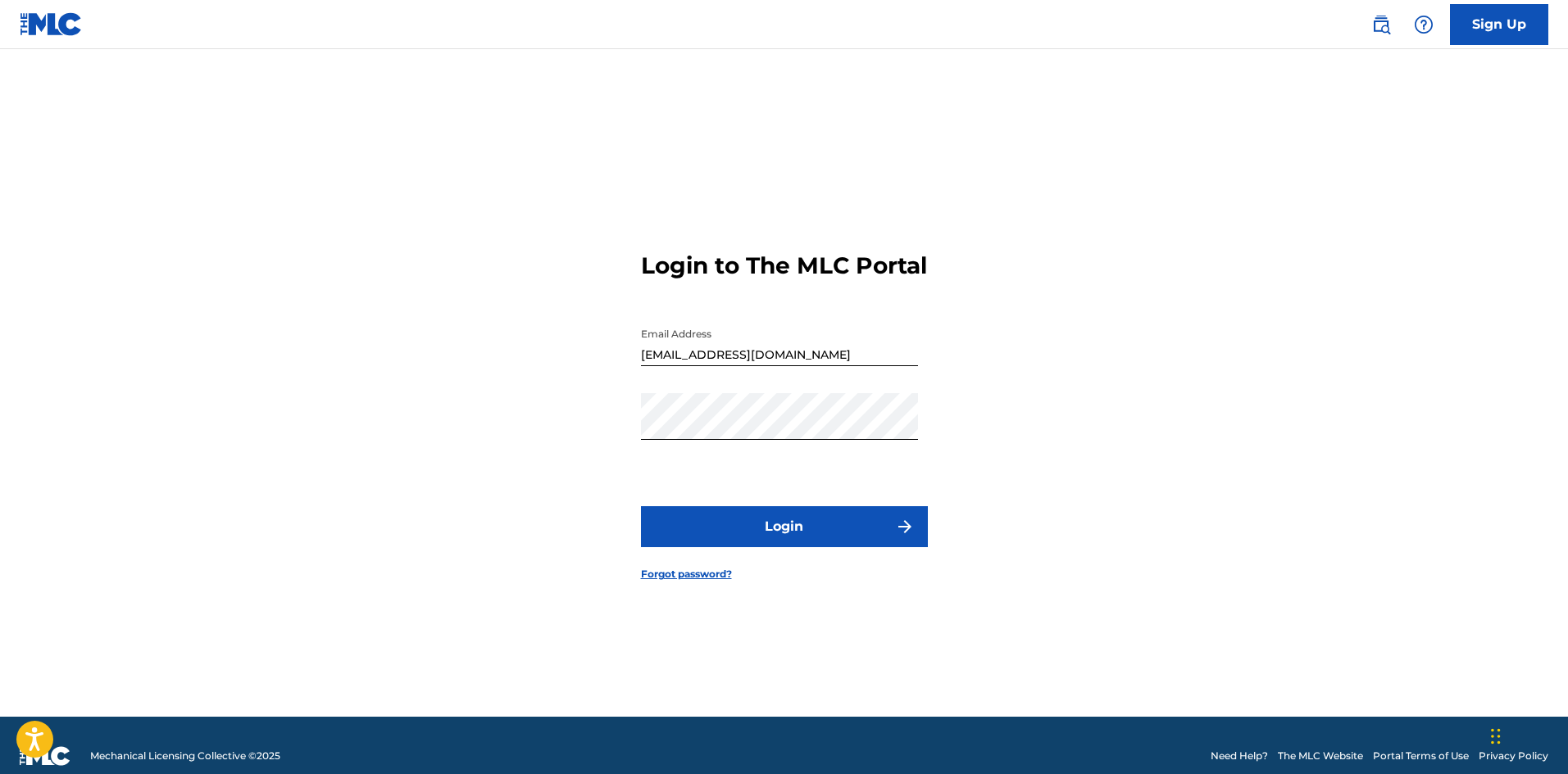
click at [953, 481] on div "Login to The MLC Portal Email Address [EMAIL_ADDRESS][DOMAIN_NAME] Password Log…" at bounding box center [784, 403] width 1147 height 626
click at [873, 541] on button "Login" at bounding box center [784, 526] width 287 height 41
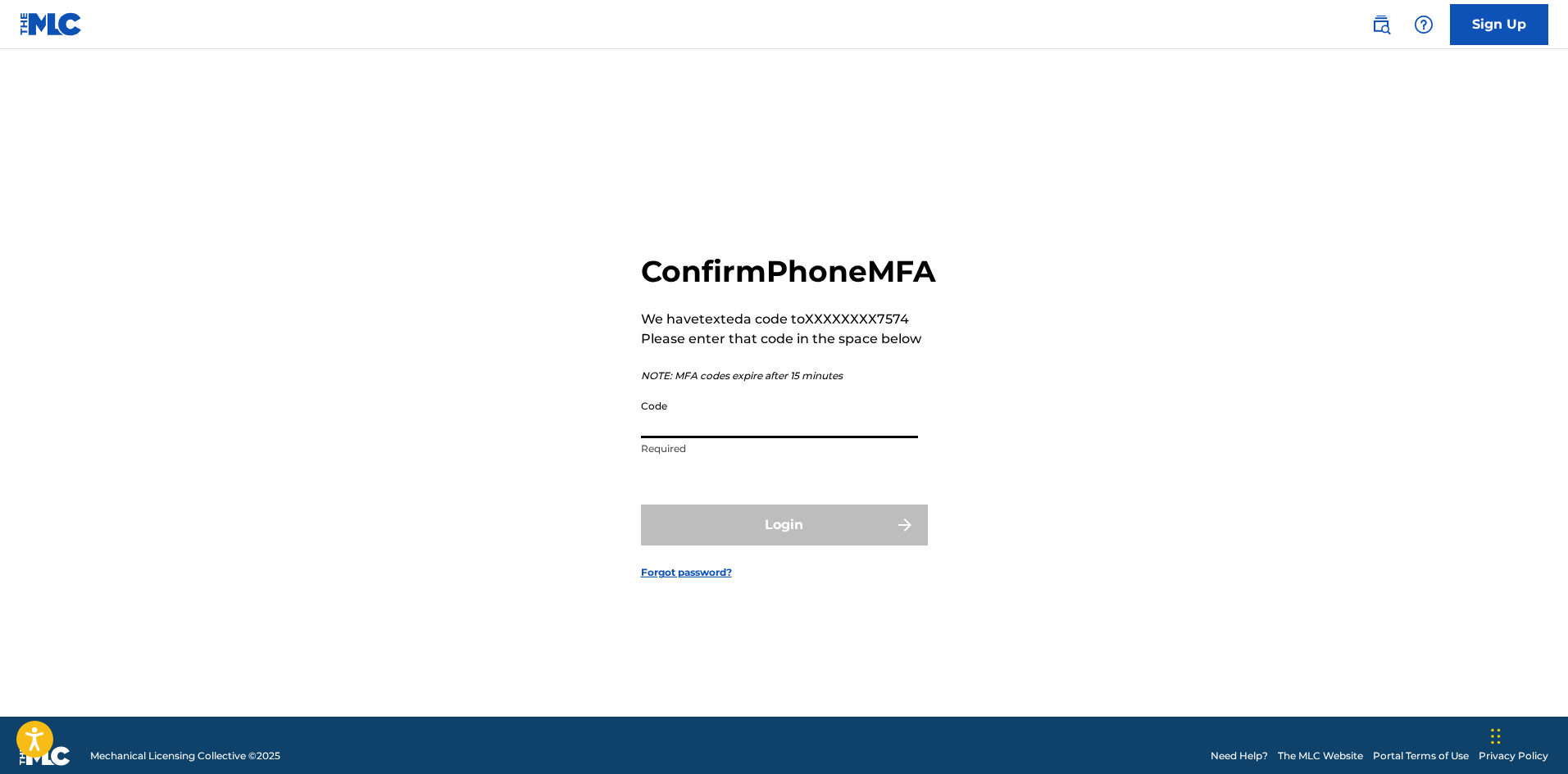
click at [756, 438] on input "Code" at bounding box center [779, 415] width 277 height 47
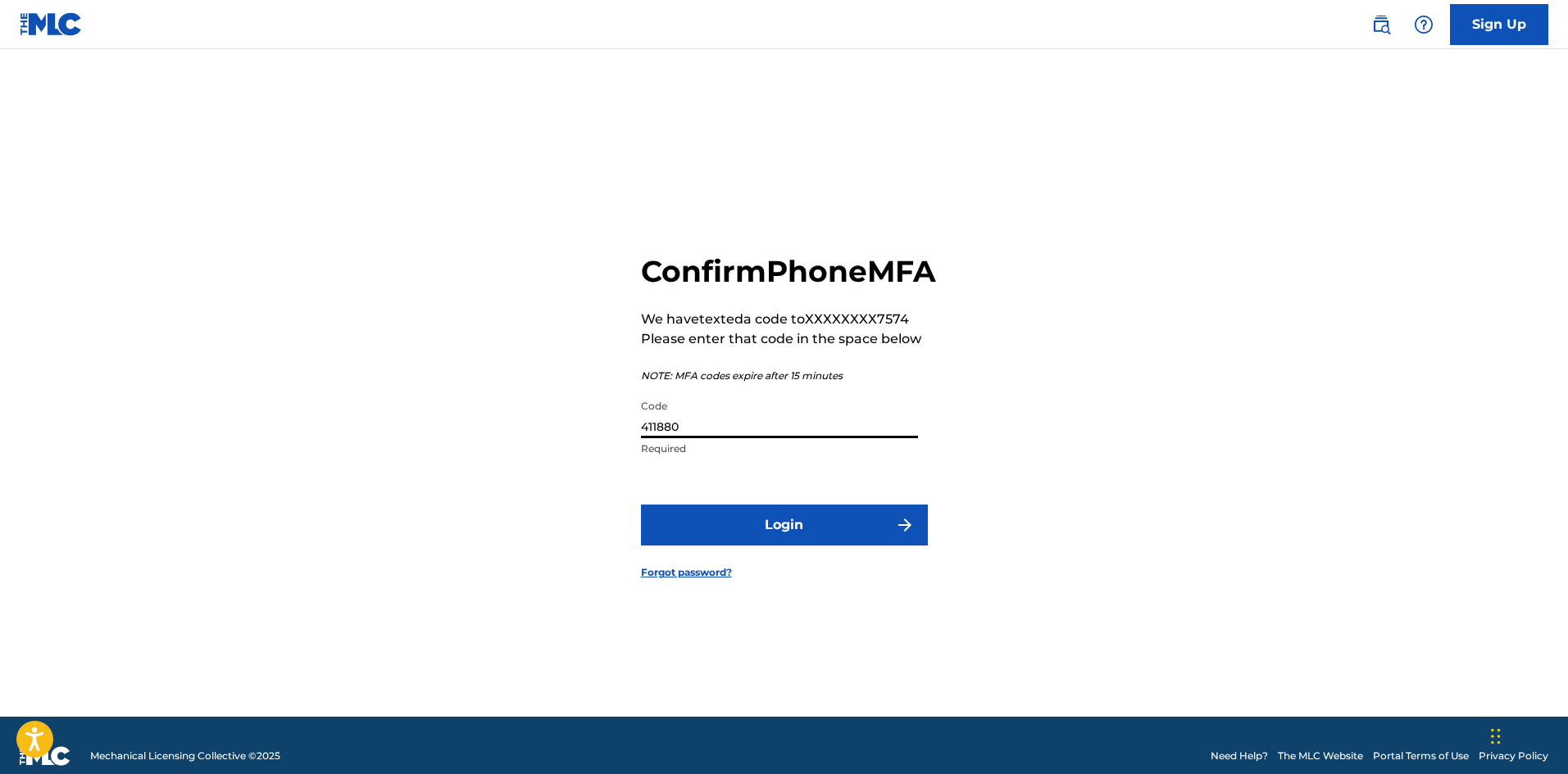
type input "411880"
click at [800, 546] on button "Login" at bounding box center [784, 525] width 287 height 41
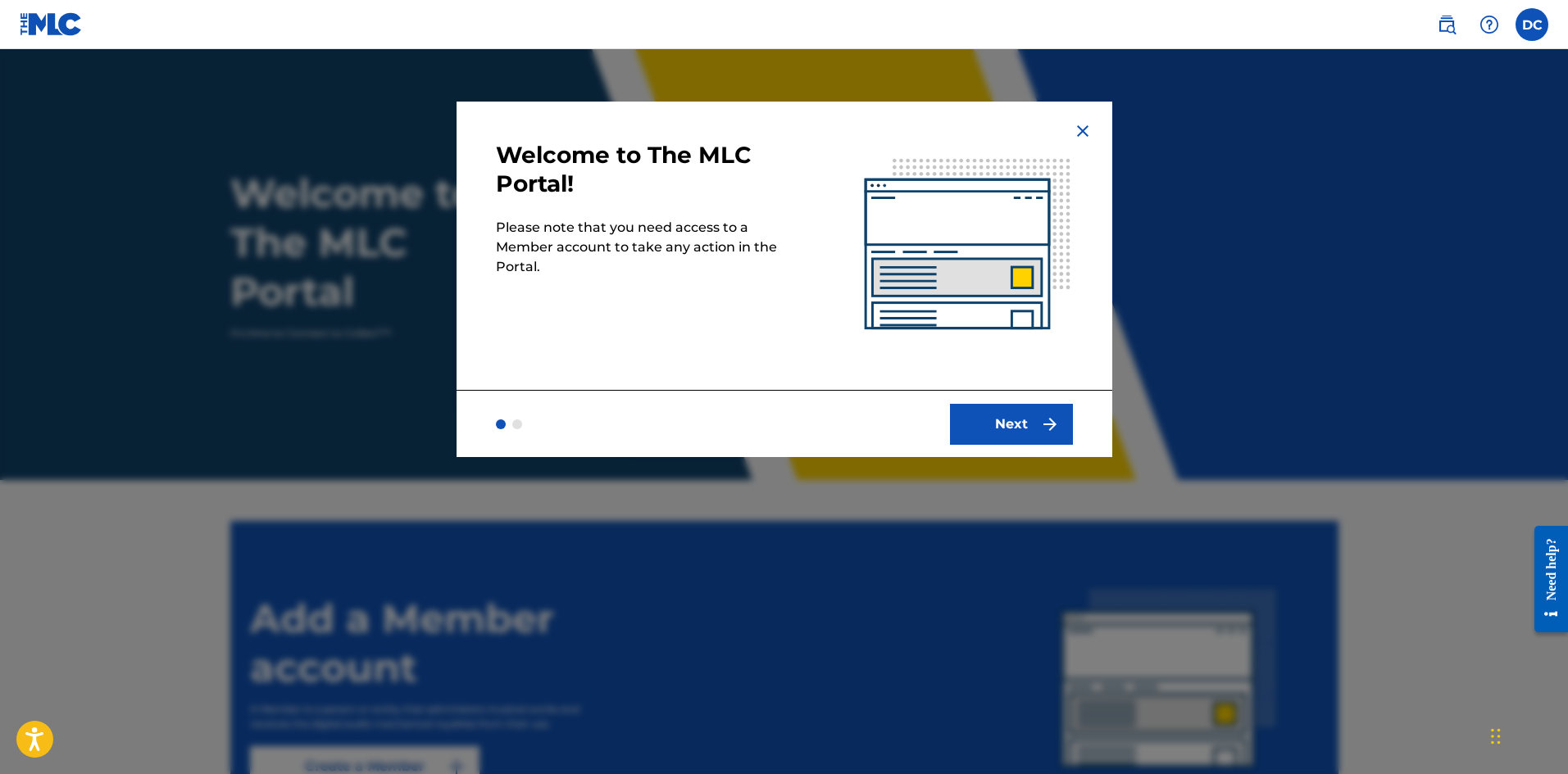
click at [1027, 422] on button "Next" at bounding box center [1011, 425] width 123 height 41
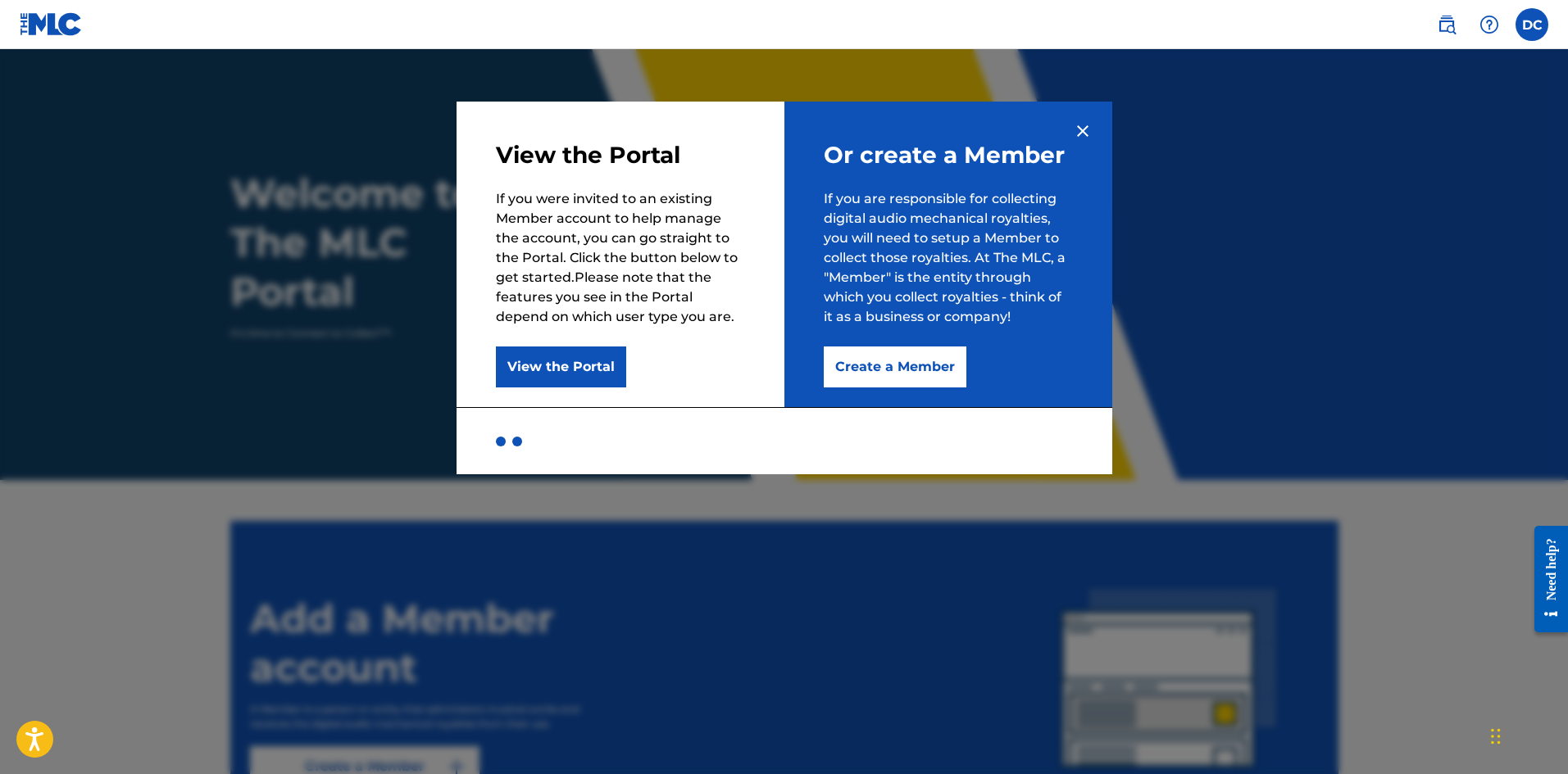
click at [924, 371] on button "Create a Member" at bounding box center [895, 367] width 143 height 41
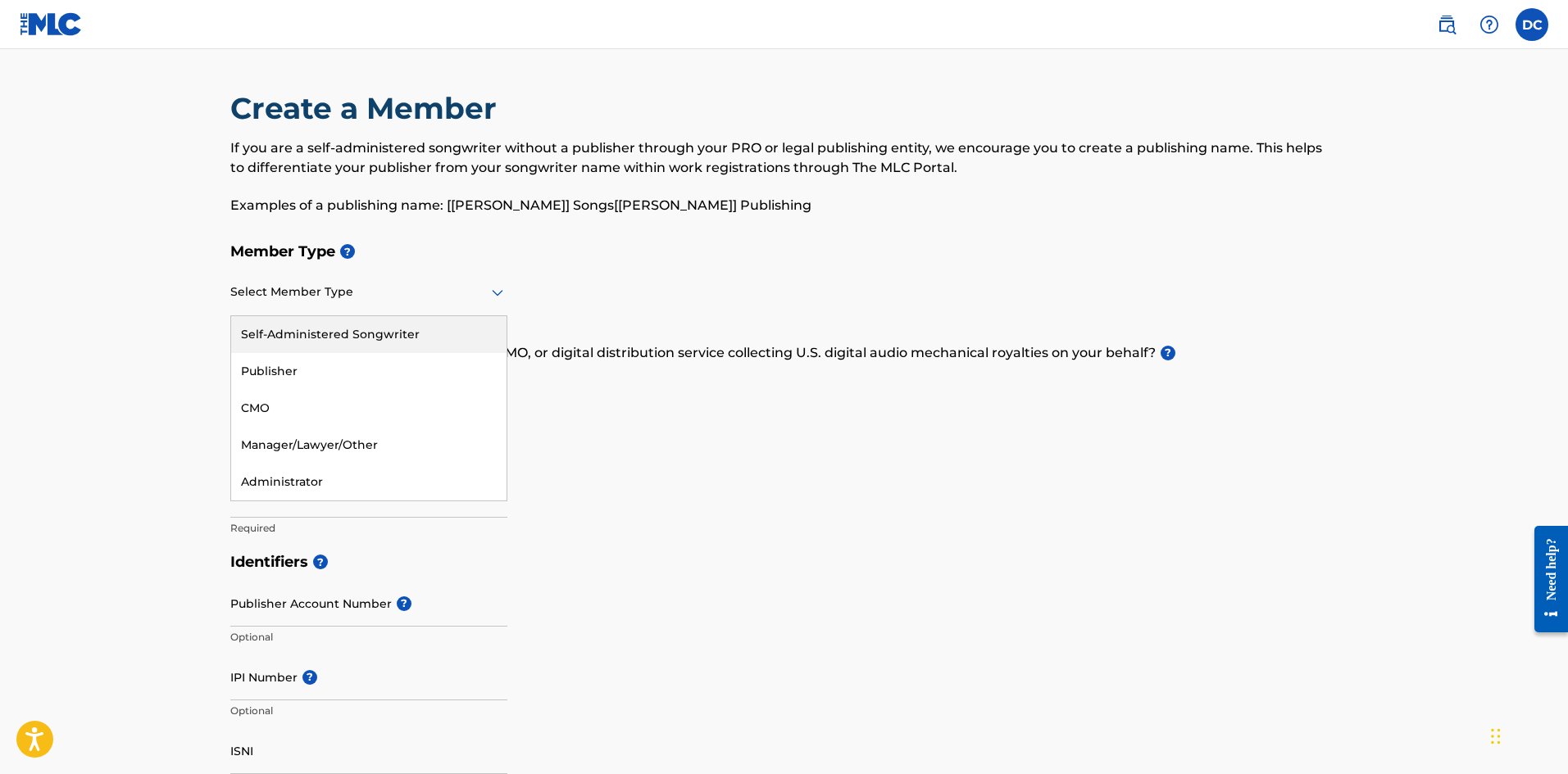
click at [487, 298] on icon at bounding box center [497, 293] width 20 height 20
click at [414, 332] on div "Self-Administered Songwriter" at bounding box center [368, 335] width 275 height 37
click at [496, 290] on icon at bounding box center [497, 293] width 20 height 20
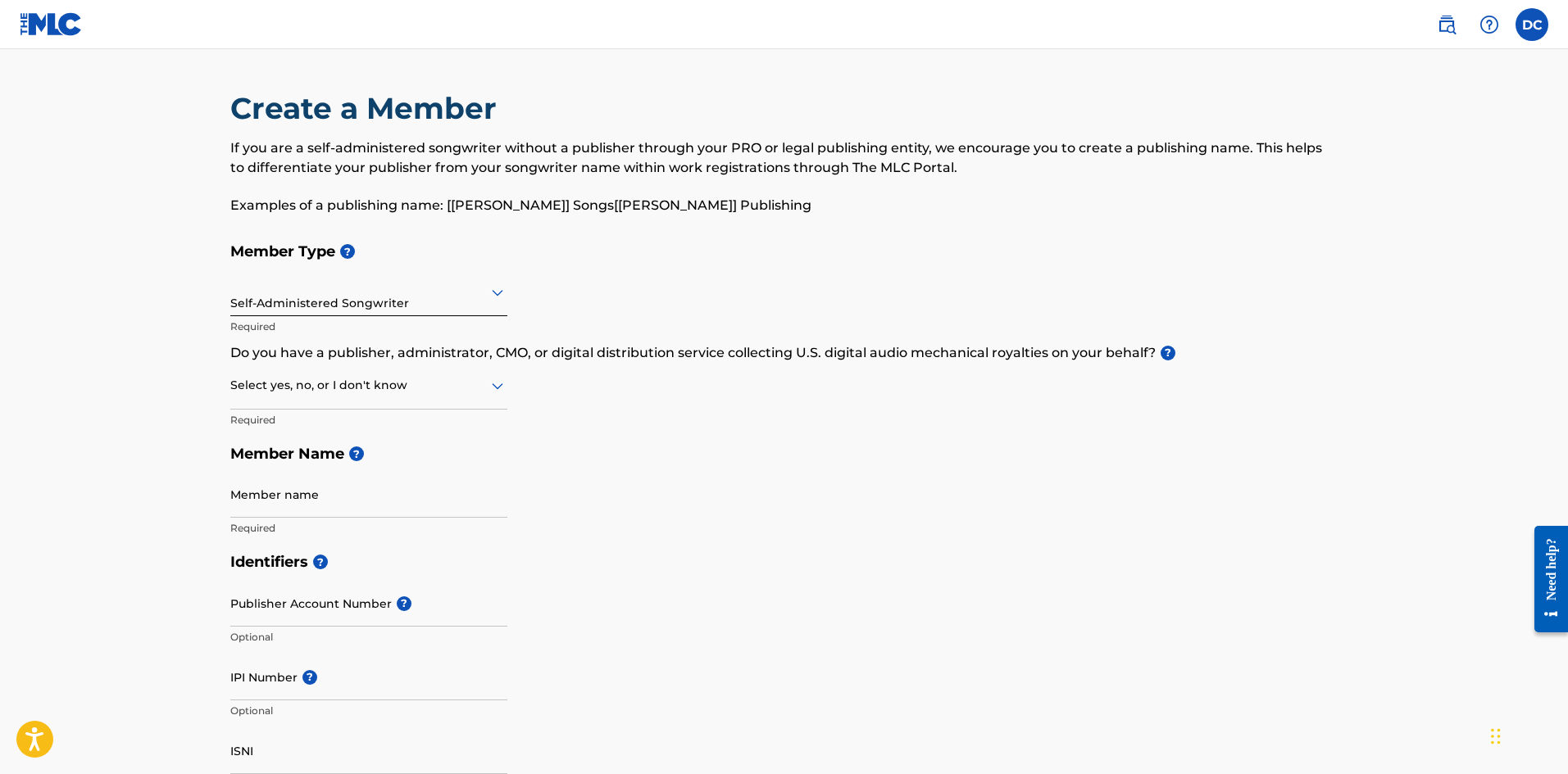
click at [496, 290] on icon at bounding box center [497, 293] width 20 height 20
click at [499, 387] on icon at bounding box center [497, 387] width 12 height 7
click at [391, 426] on div "Yes" at bounding box center [368, 429] width 275 height 37
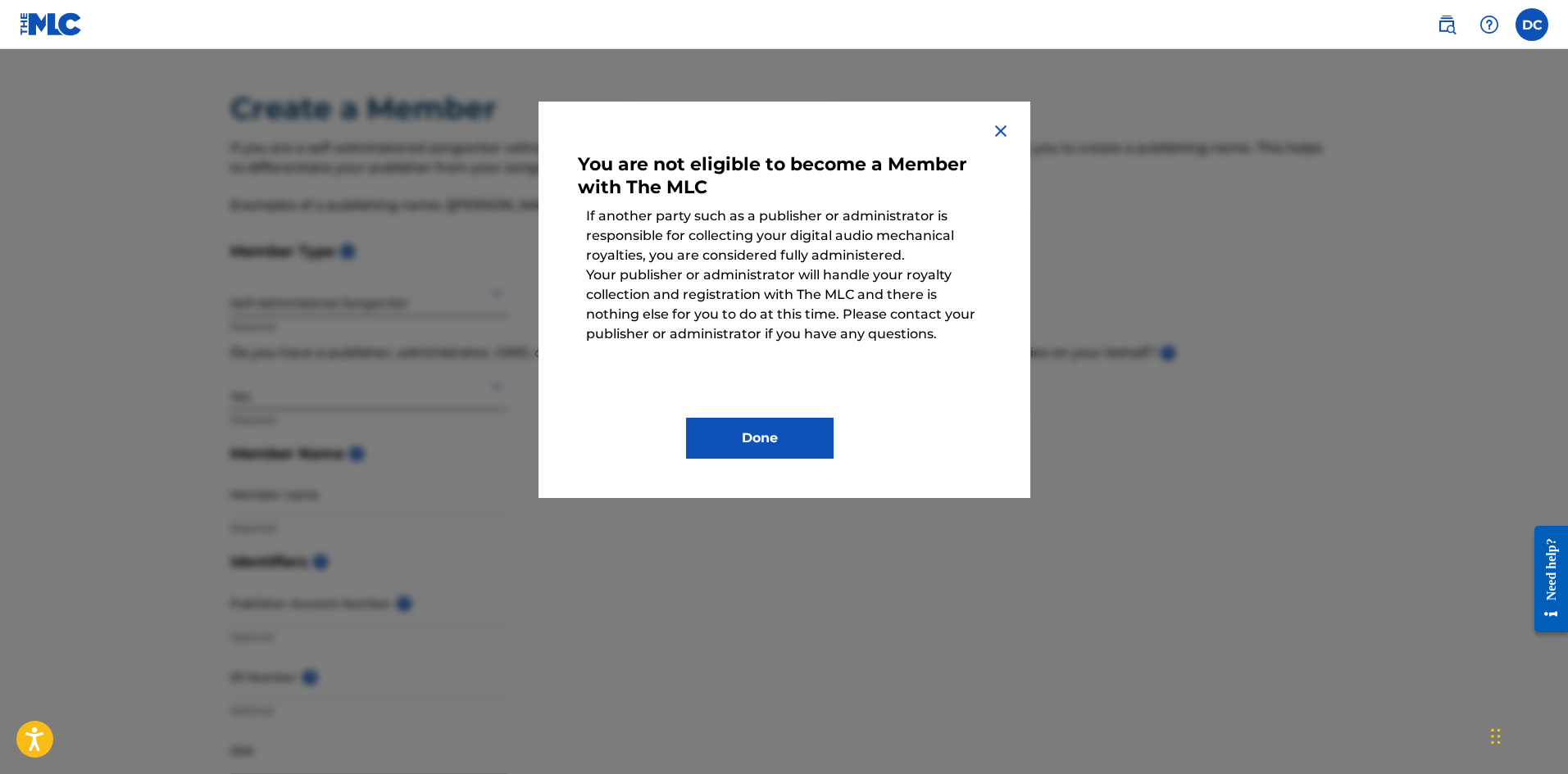
click at [995, 132] on img at bounding box center [1000, 131] width 20 height 20
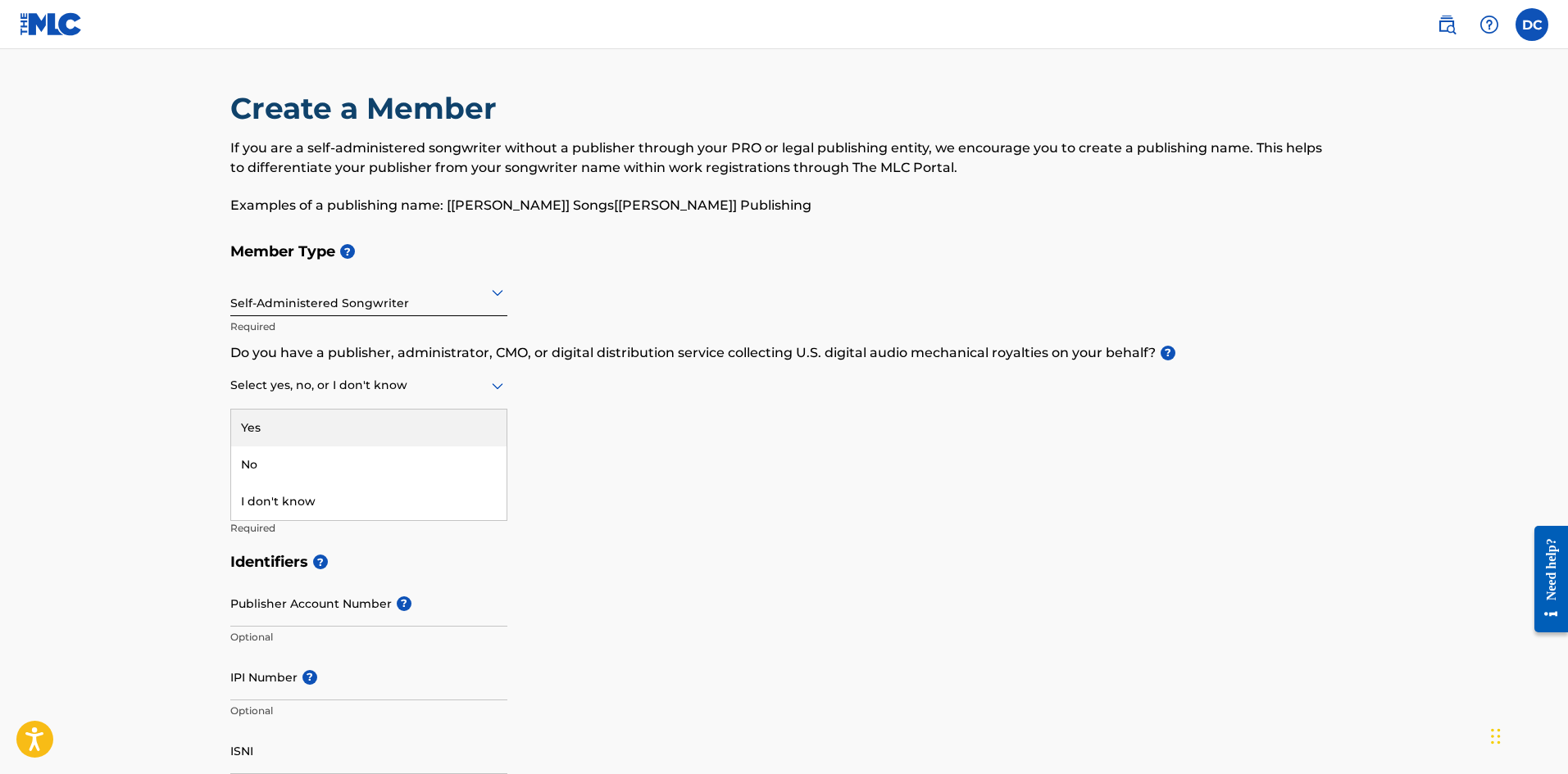
click at [497, 383] on icon at bounding box center [497, 386] width 20 height 20
click at [497, 382] on icon at bounding box center [497, 386] width 20 height 20
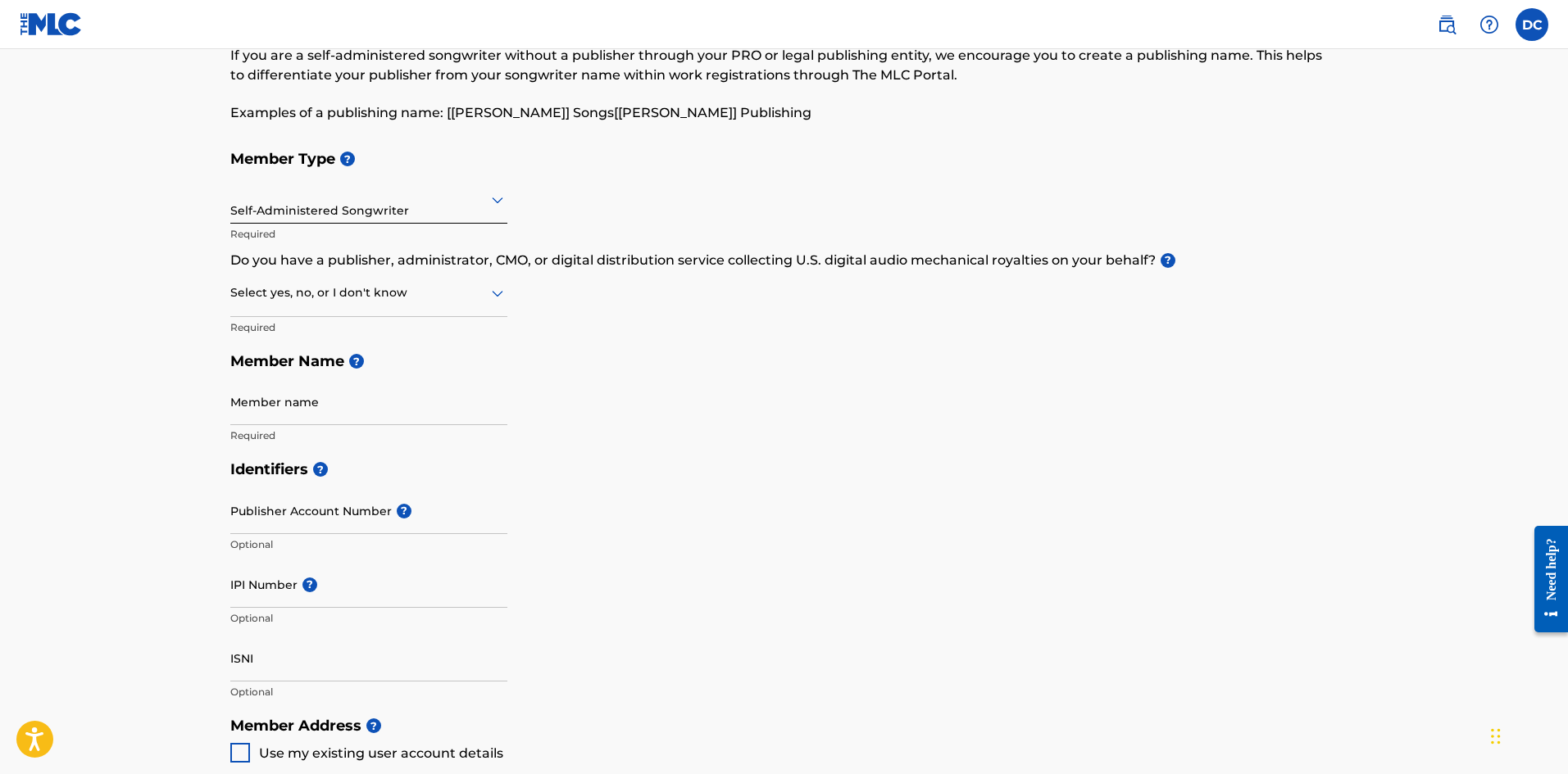
scroll to position [82, 0]
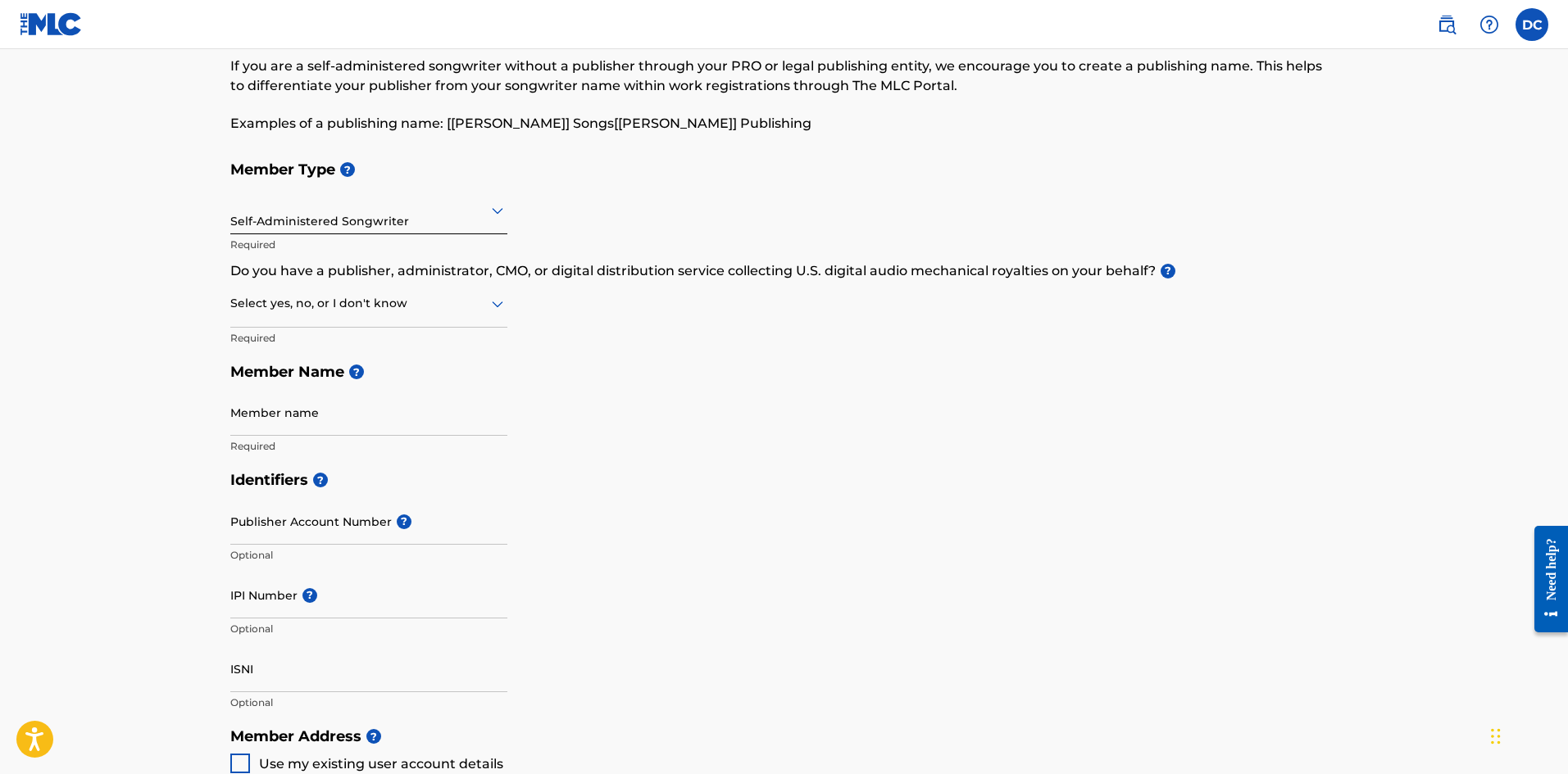
click at [501, 306] on icon at bounding box center [497, 304] width 20 height 20
click at [353, 375] on div "No" at bounding box center [368, 384] width 275 height 37
click at [329, 421] on input "Member name" at bounding box center [368, 413] width 277 height 47
type input "[PERSON_NAME]"
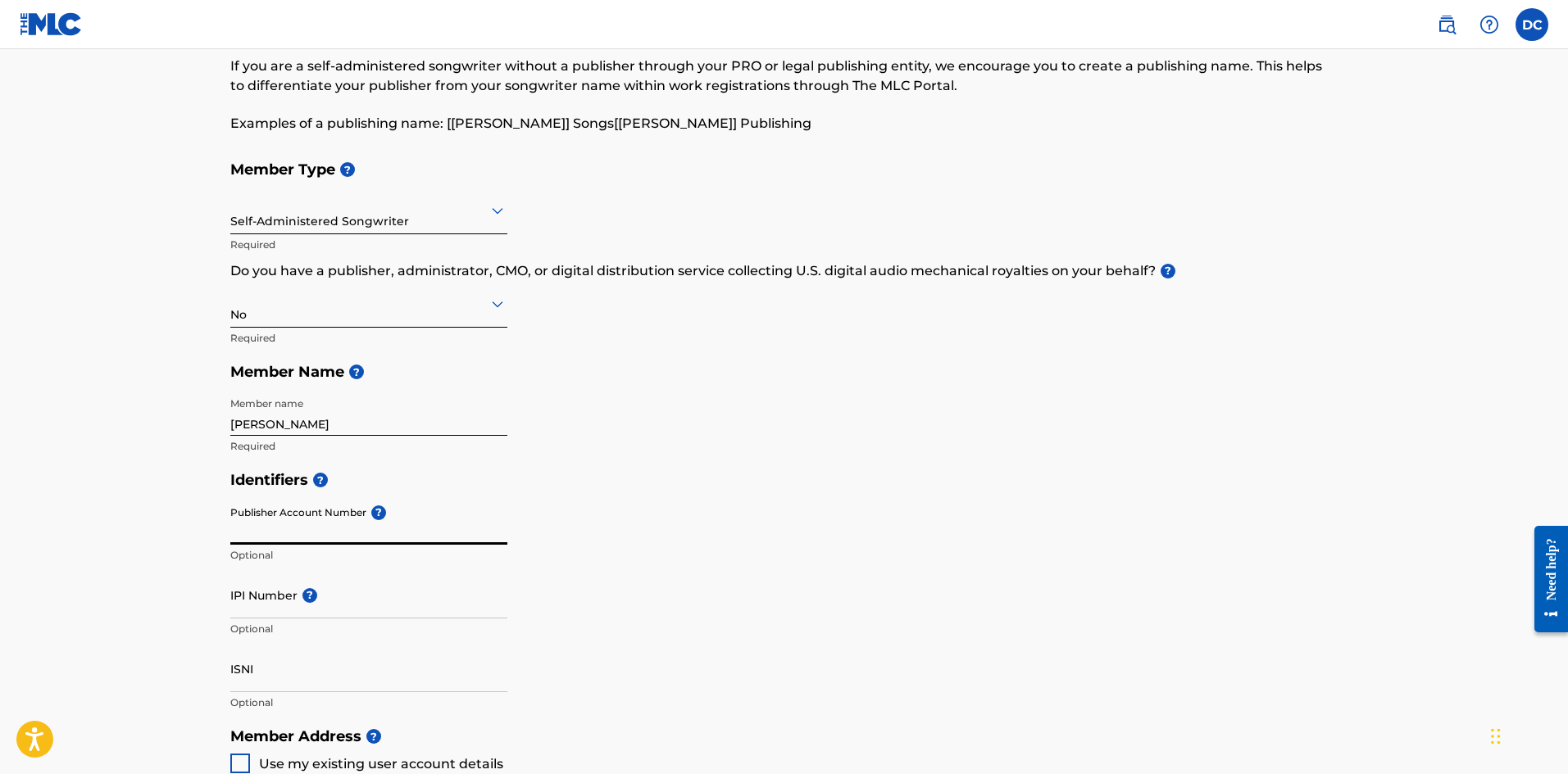
click at [436, 532] on input "Publisher Account Number ?" at bounding box center [368, 522] width 277 height 47
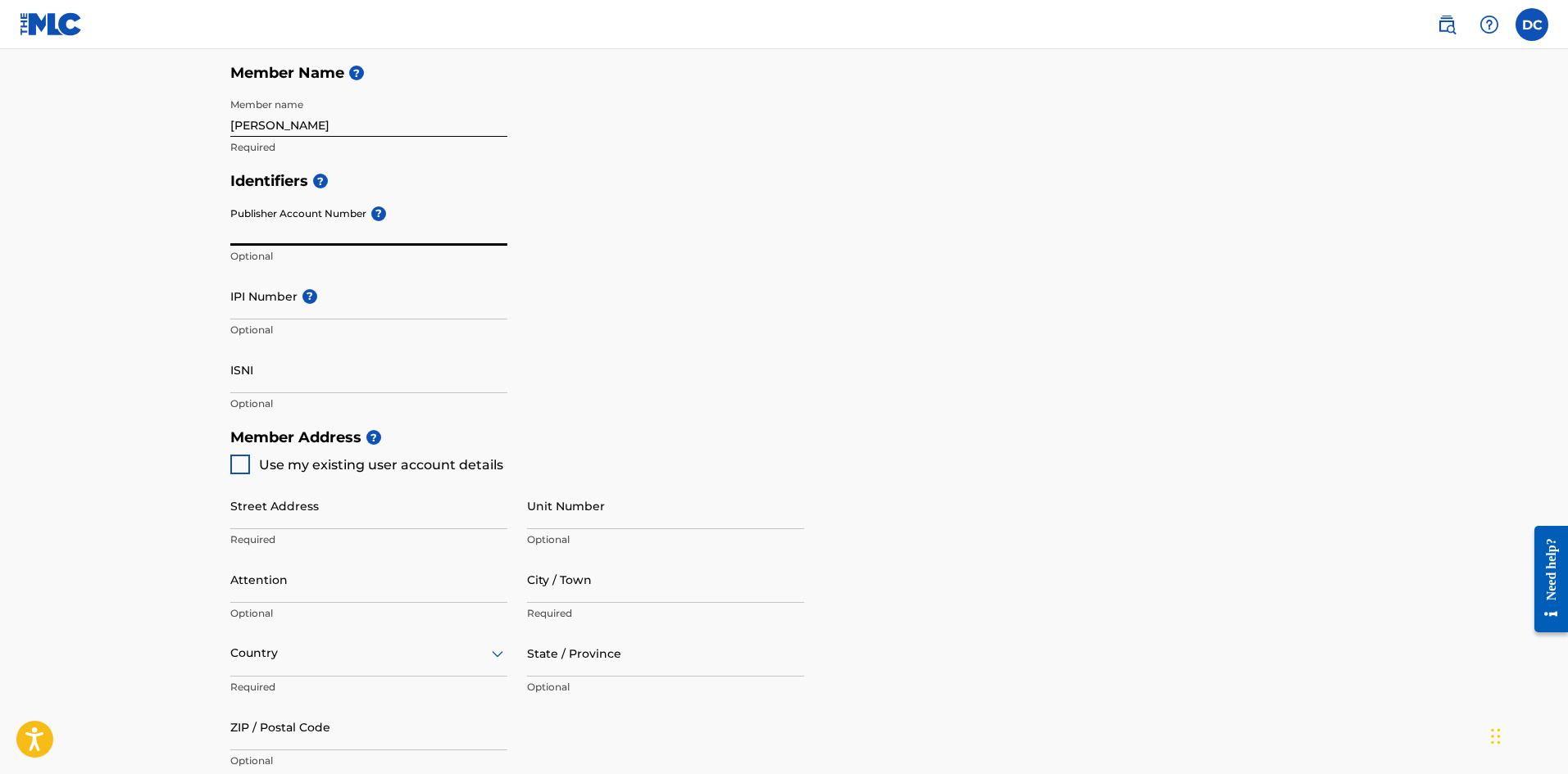
scroll to position [410, 0]
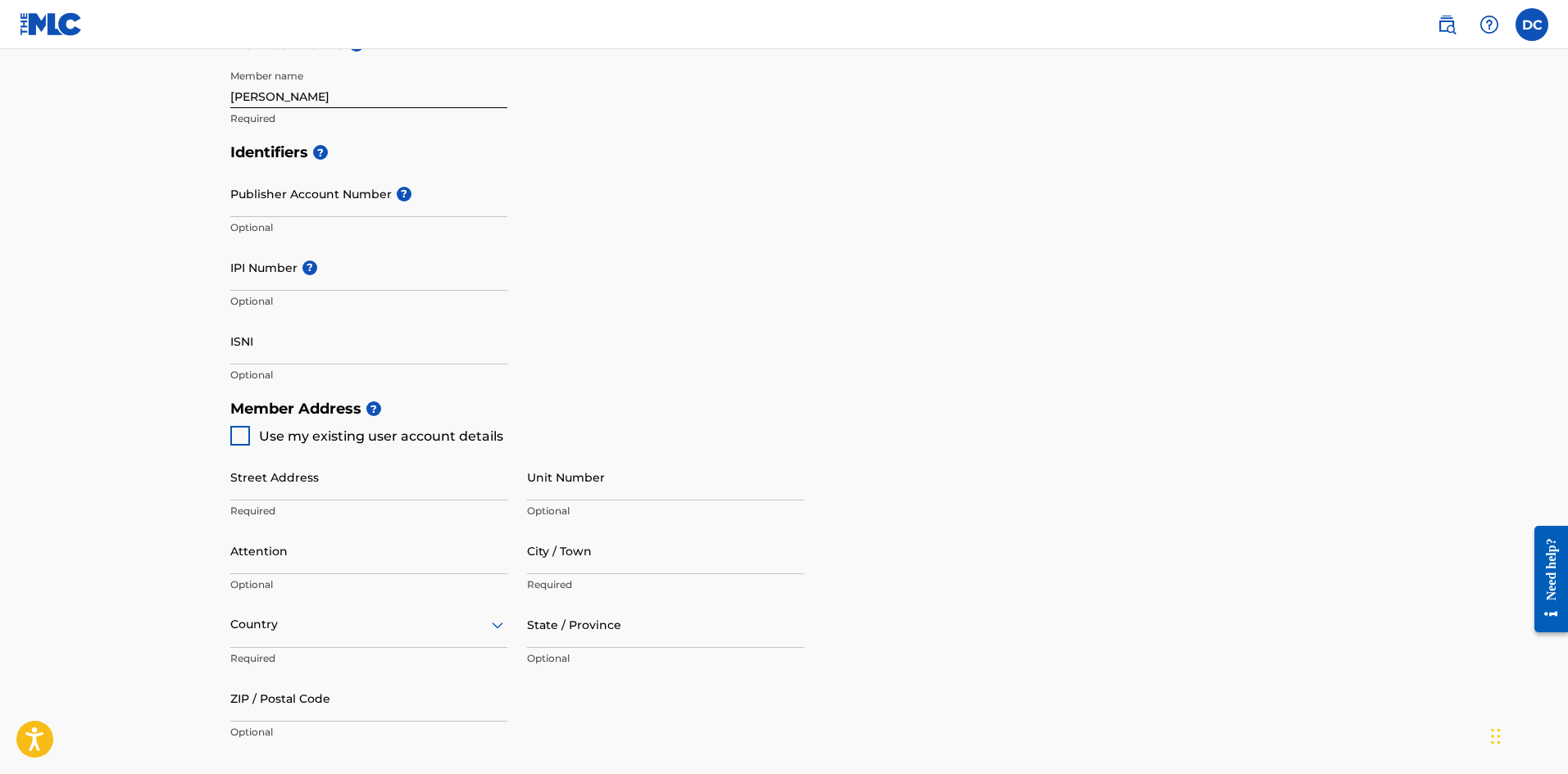
click at [241, 442] on div at bounding box center [240, 435] width 20 height 20
type input "[STREET_ADDRESS]"
type input "[GEOGRAPHIC_DATA]"
type input "10457-8122"
type input "347"
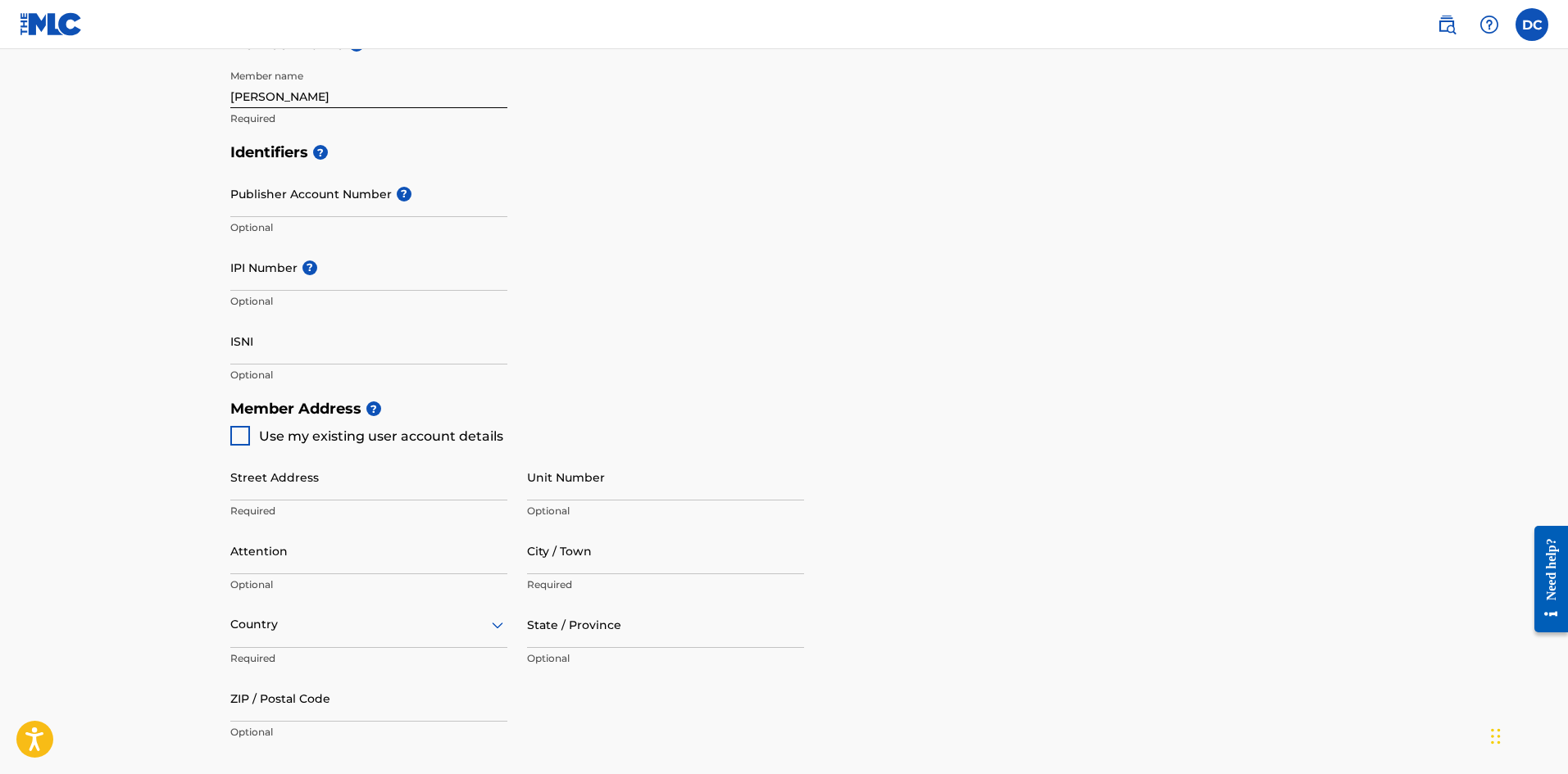
type input "6387574"
type input "[EMAIL_ADDRESS][DOMAIN_NAME]"
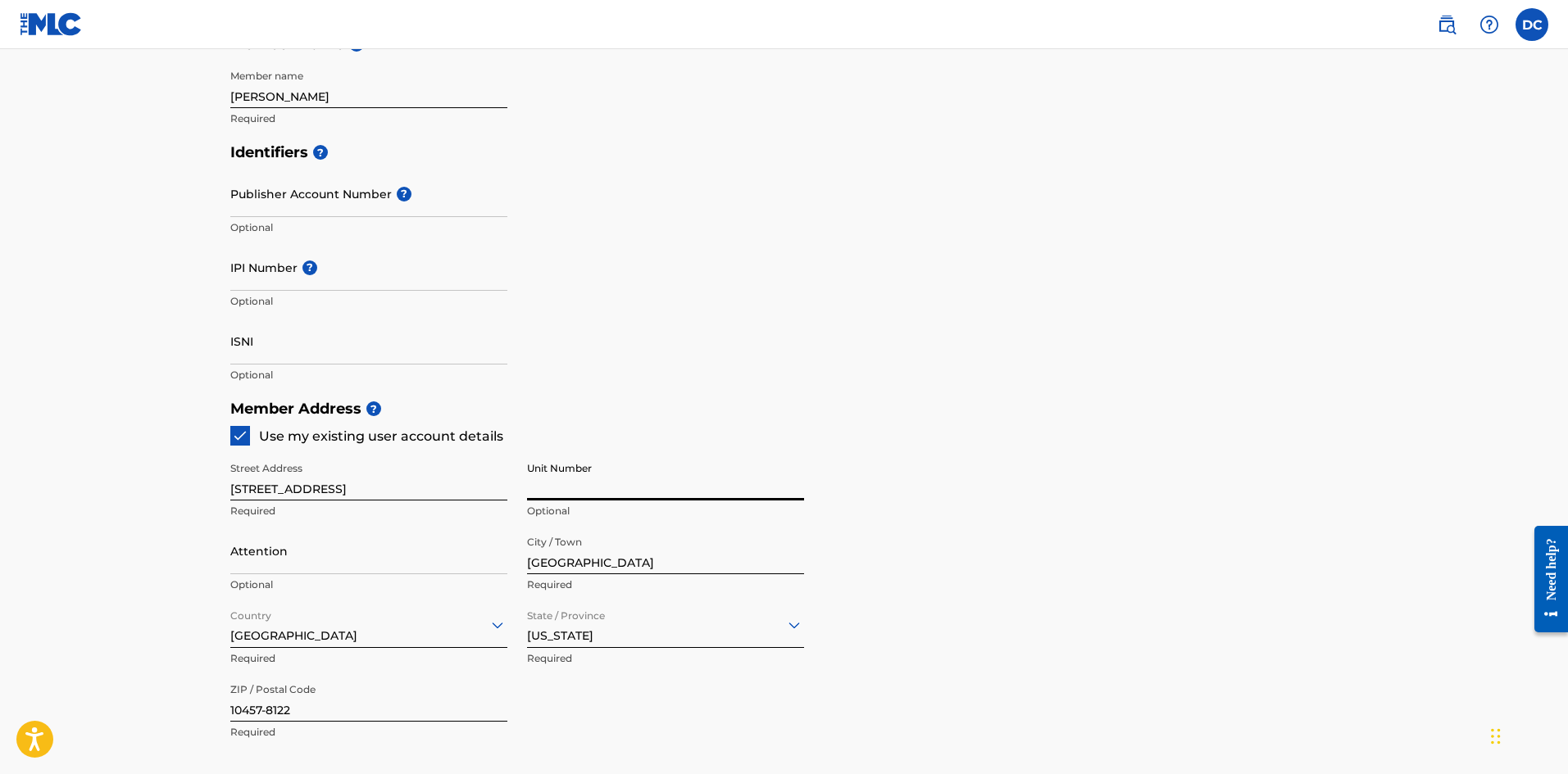
click at [552, 493] on input "Unit Number" at bounding box center [665, 478] width 277 height 47
type input "S706"
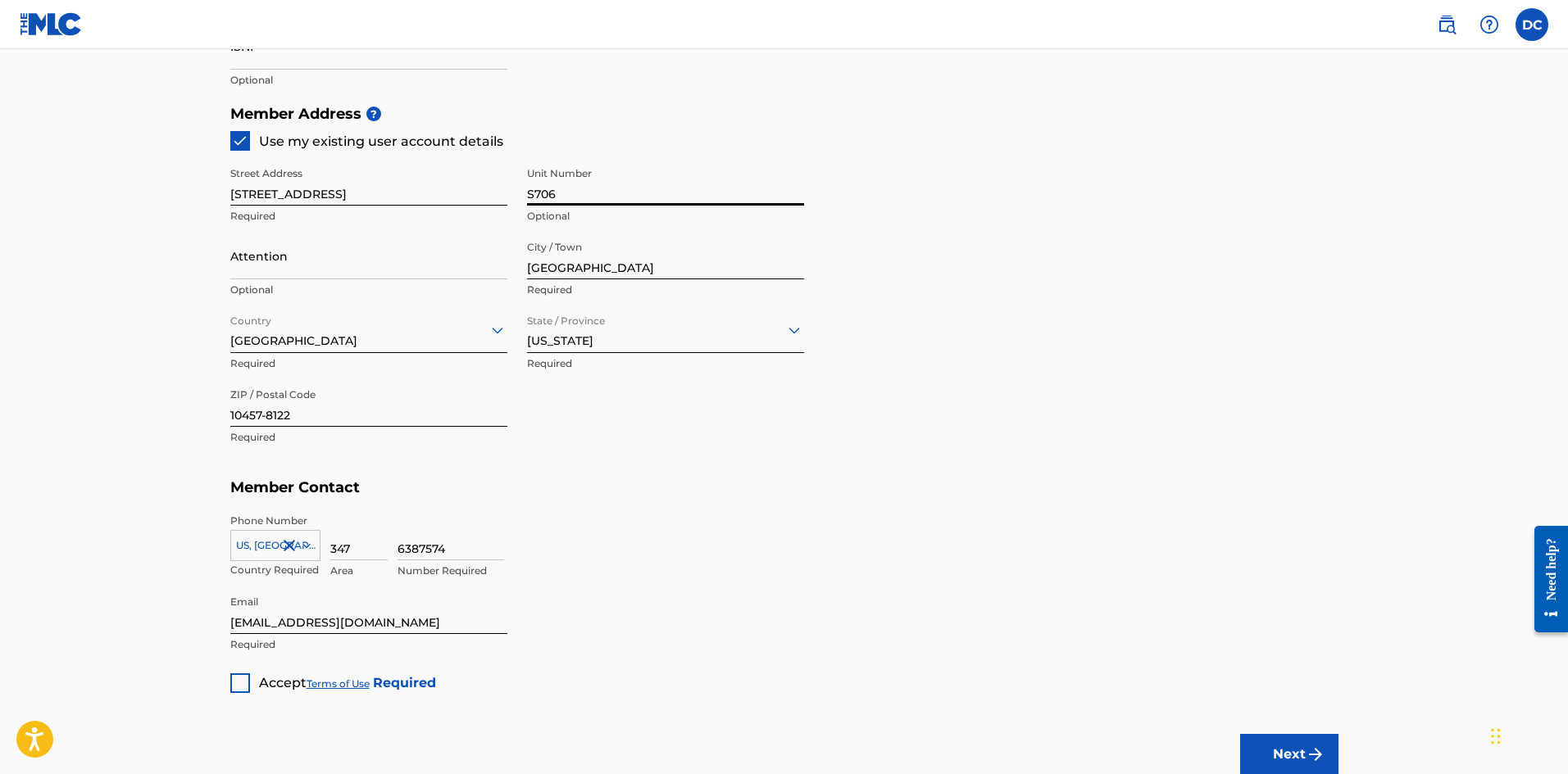
scroll to position [737, 0]
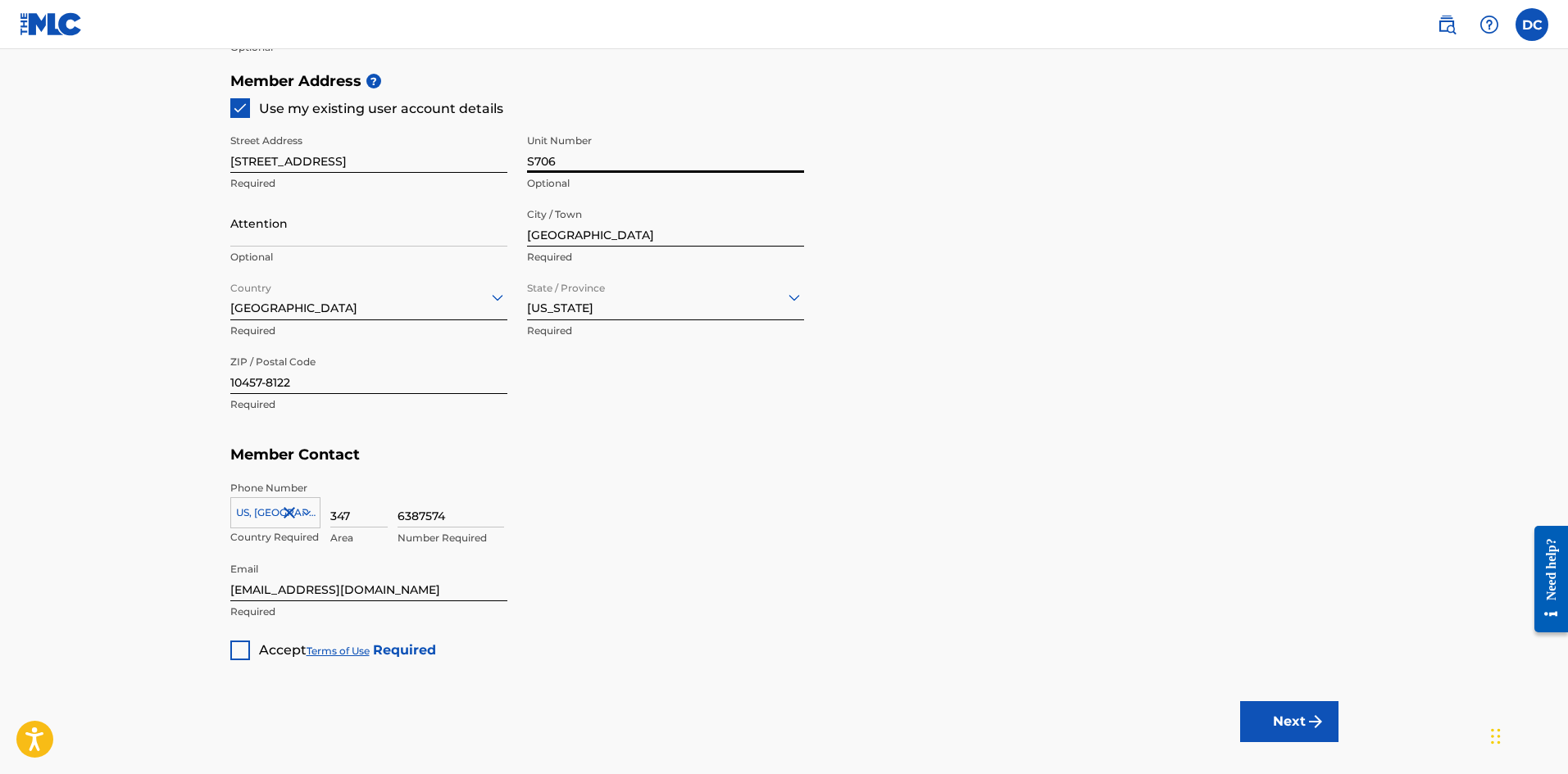
click at [234, 652] on div at bounding box center [240, 651] width 20 height 20
click at [1294, 721] on button "Next" at bounding box center [1289, 722] width 98 height 41
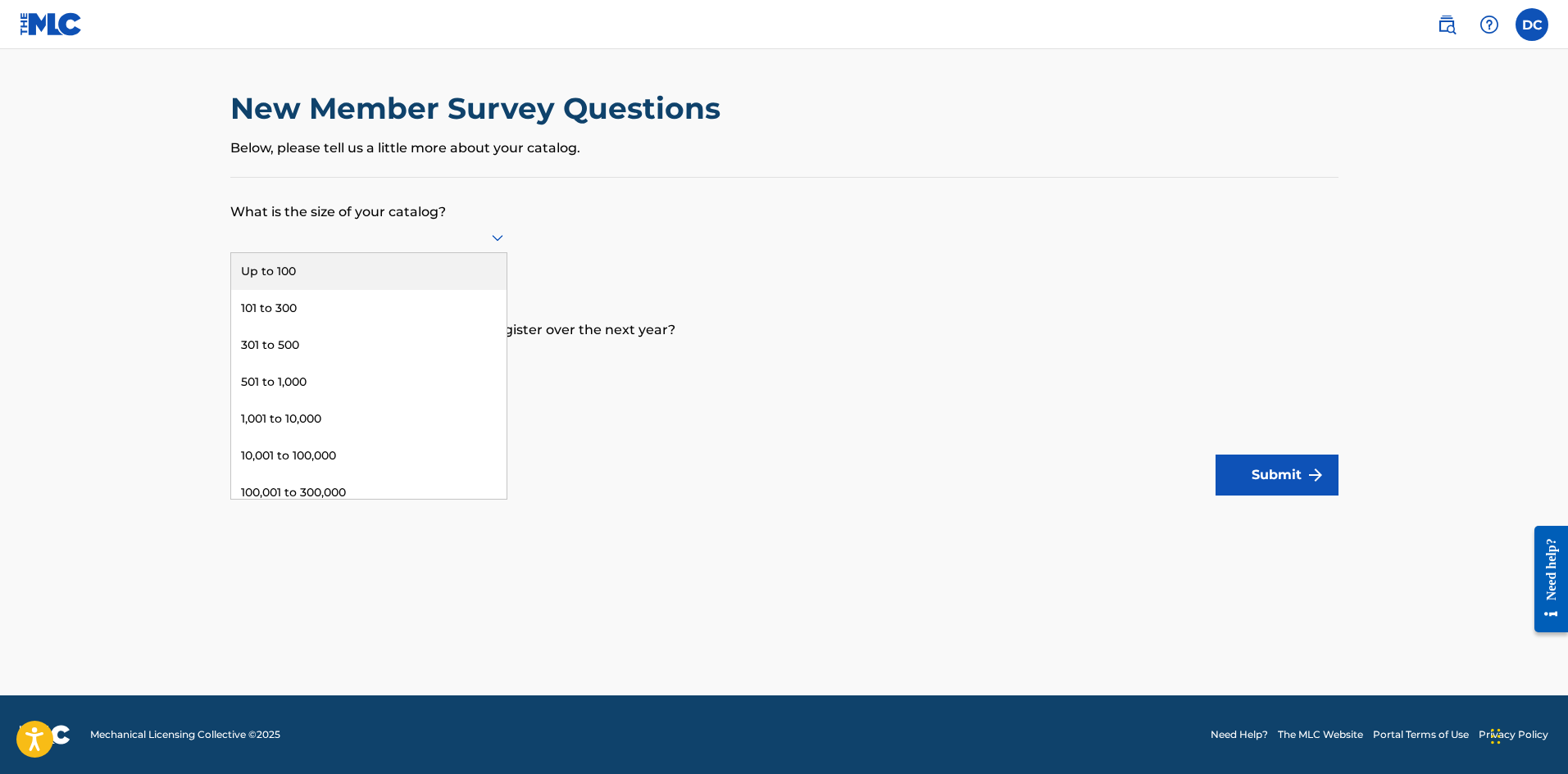
click at [498, 237] on icon at bounding box center [497, 238] width 20 height 20
click at [376, 274] on div "Up to 100" at bounding box center [368, 272] width 275 height 37
click at [497, 246] on icon at bounding box center [497, 243] width 12 height 7
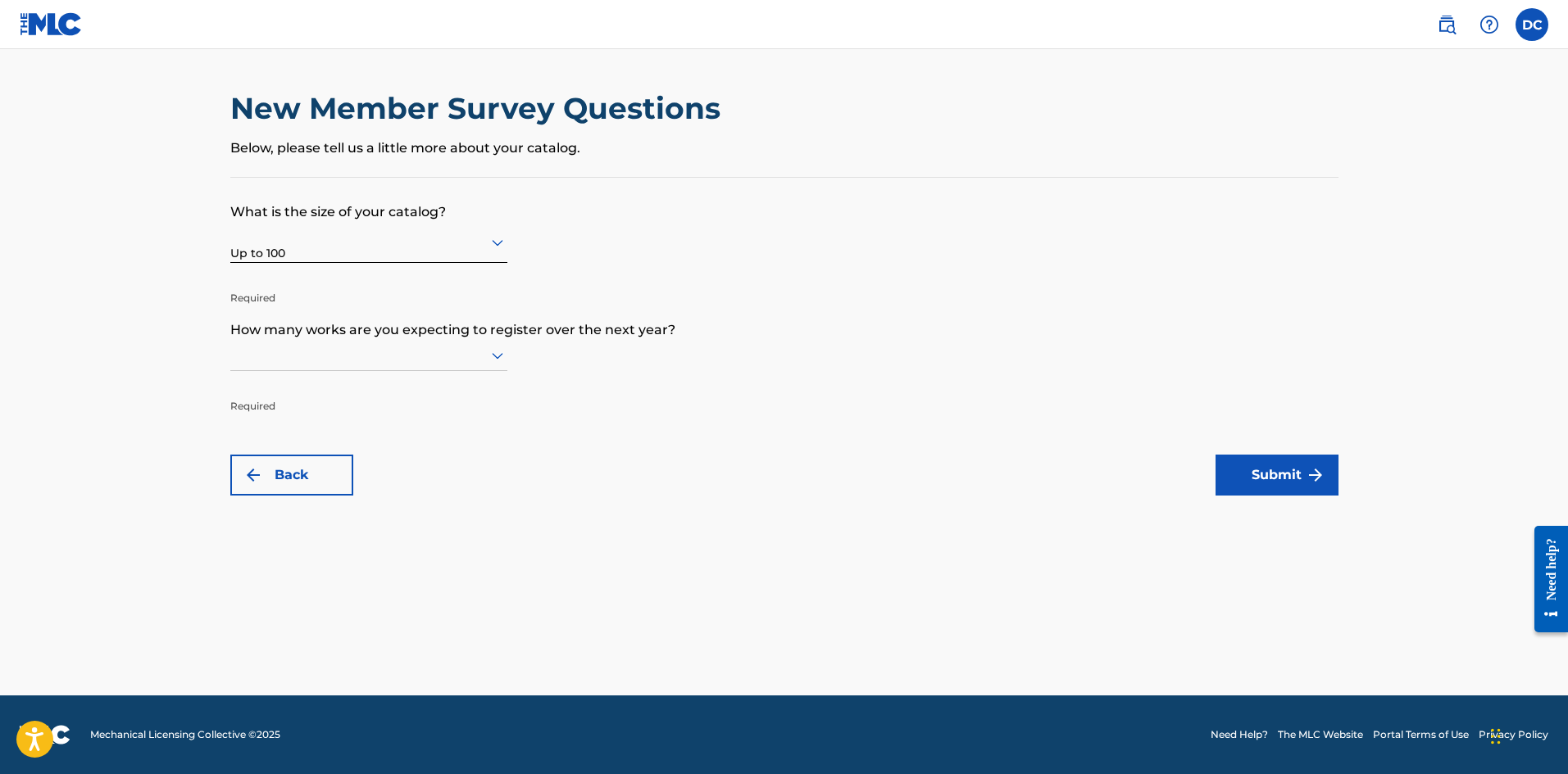
click at [497, 246] on icon at bounding box center [497, 243] width 12 height 7
click at [492, 357] on icon at bounding box center [497, 355] width 20 height 20
click at [404, 384] on div "Up to 100" at bounding box center [368, 389] width 275 height 37
click at [1249, 483] on button "Submit" at bounding box center [1277, 476] width 123 height 41
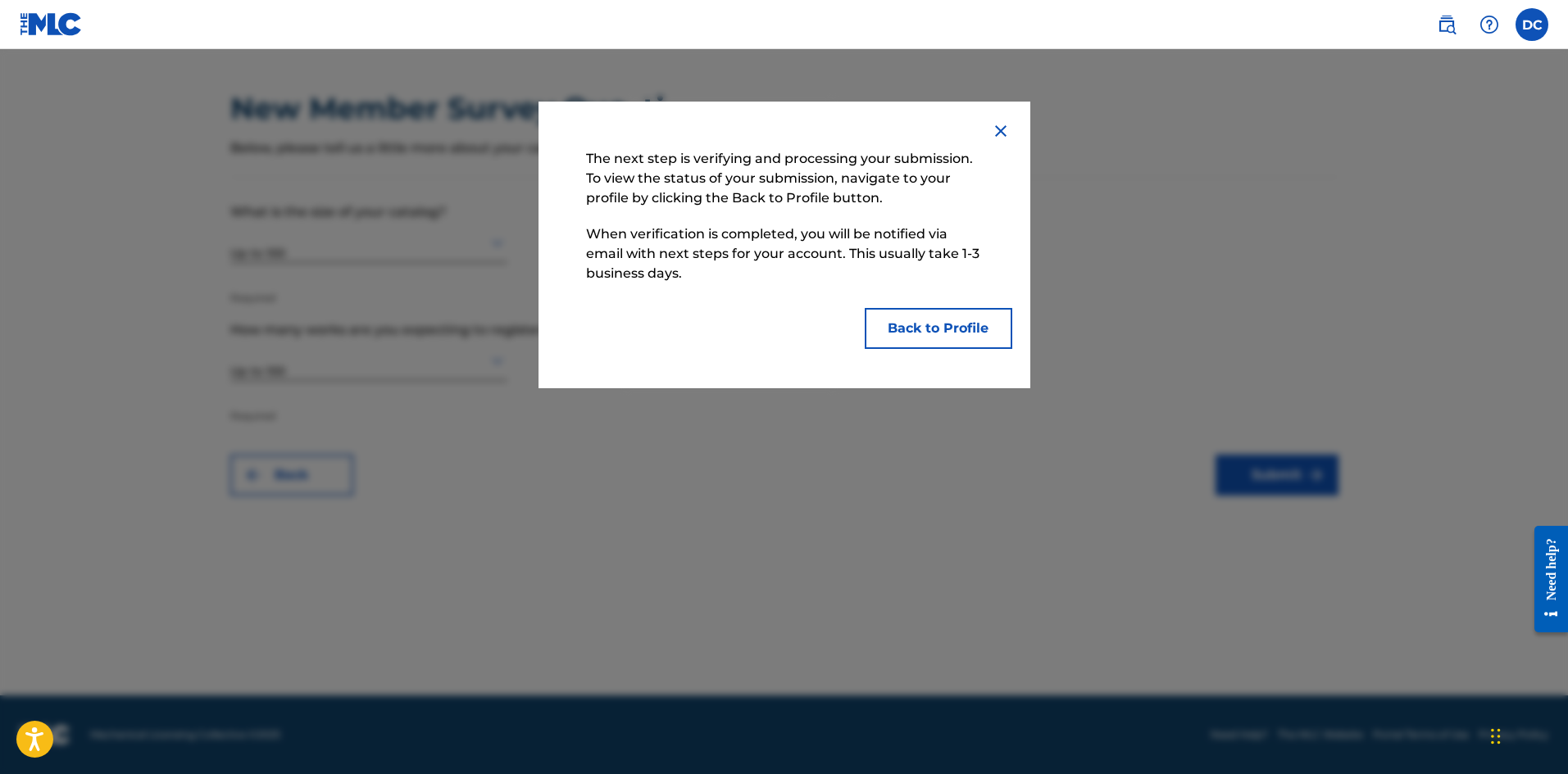
click at [963, 338] on button "Back to Profile" at bounding box center [938, 329] width 148 height 41
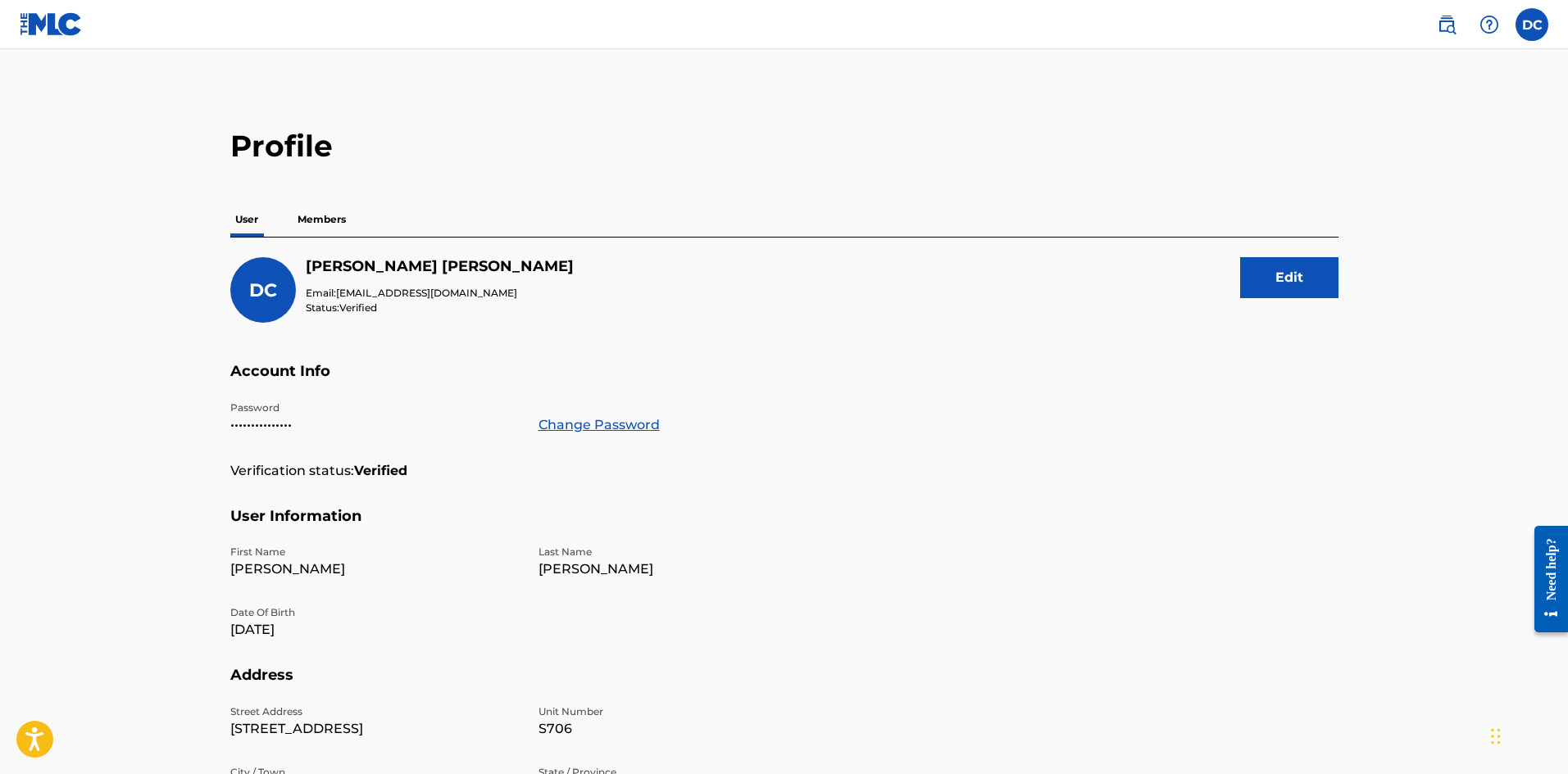
click at [316, 223] on p "Members" at bounding box center [321, 219] width 58 height 34
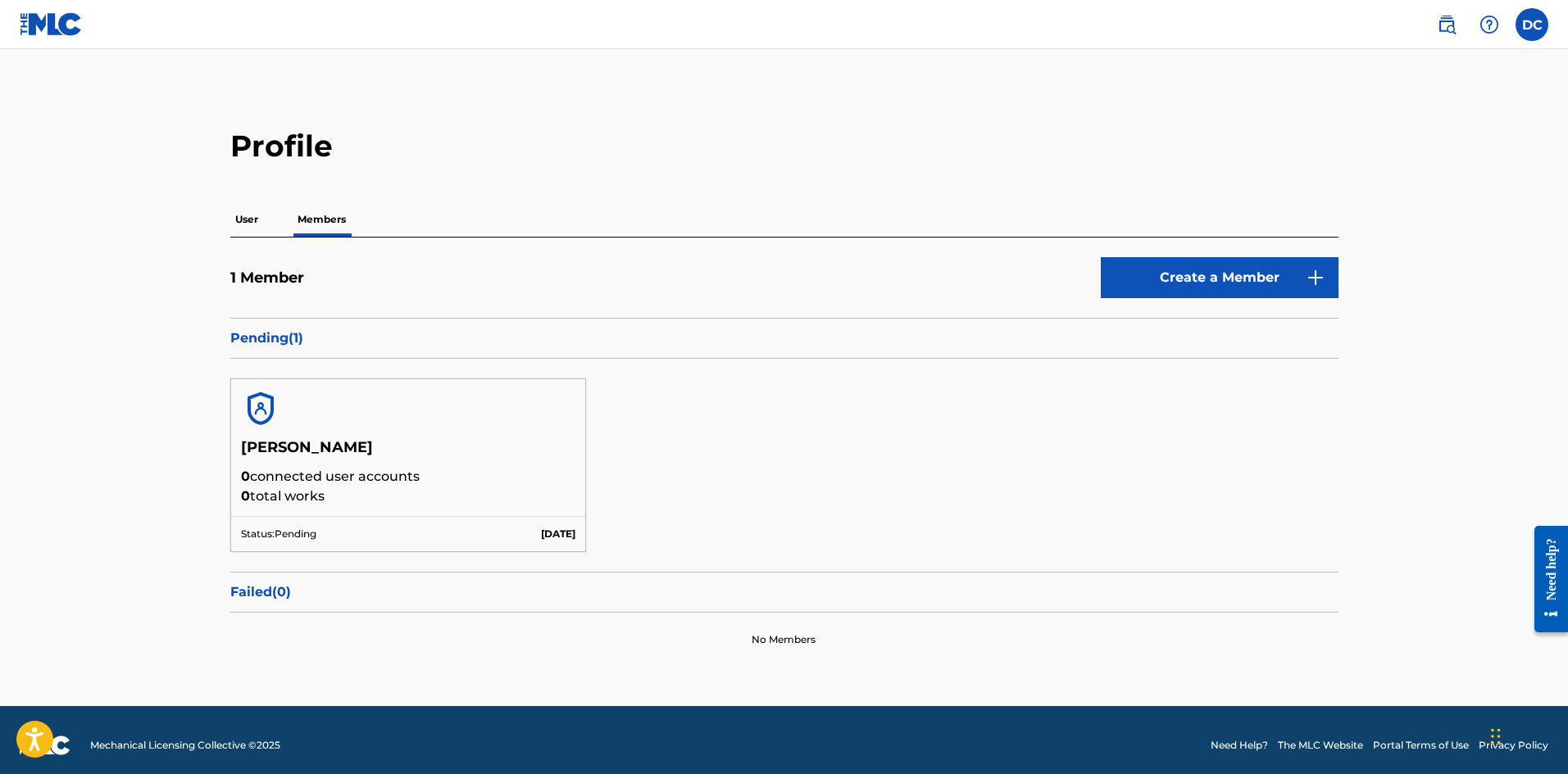
click at [241, 219] on p "User" at bounding box center [246, 219] width 32 height 34
